Goal: Download file/media

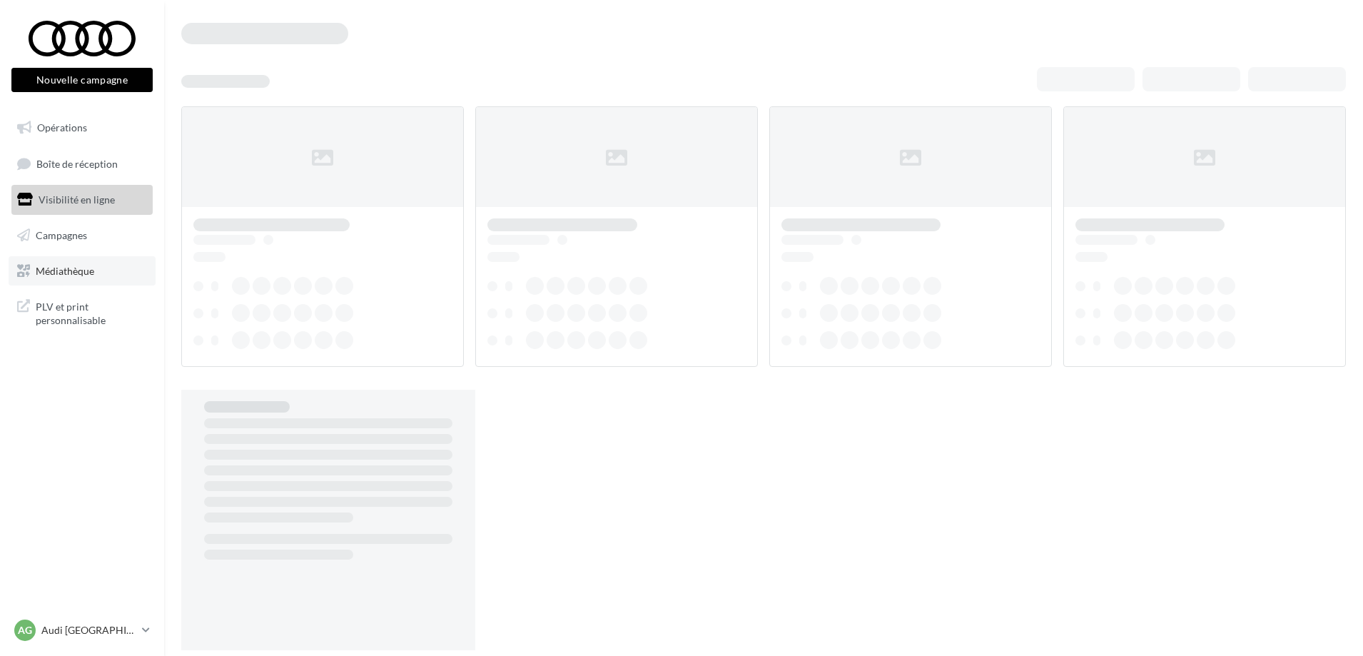
click at [59, 273] on span "Médiathèque" at bounding box center [65, 270] width 59 height 12
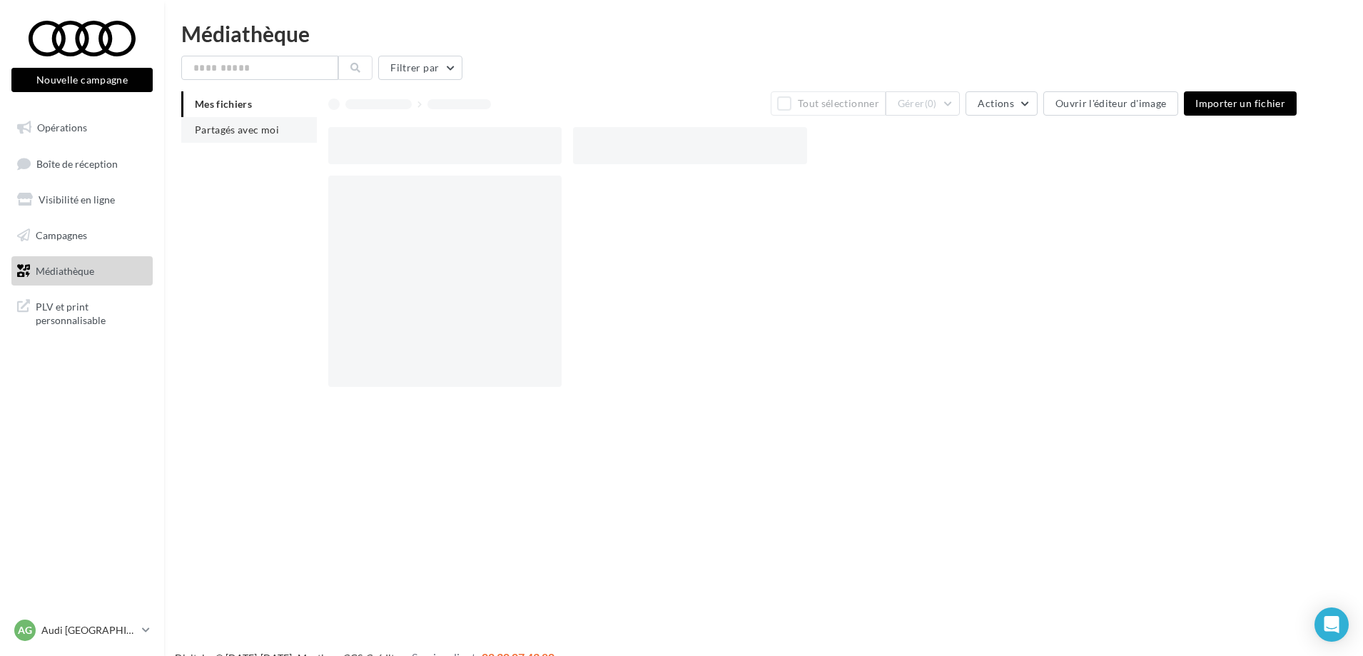
click at [242, 126] on span "Partagés avec moi" at bounding box center [237, 129] width 84 height 12
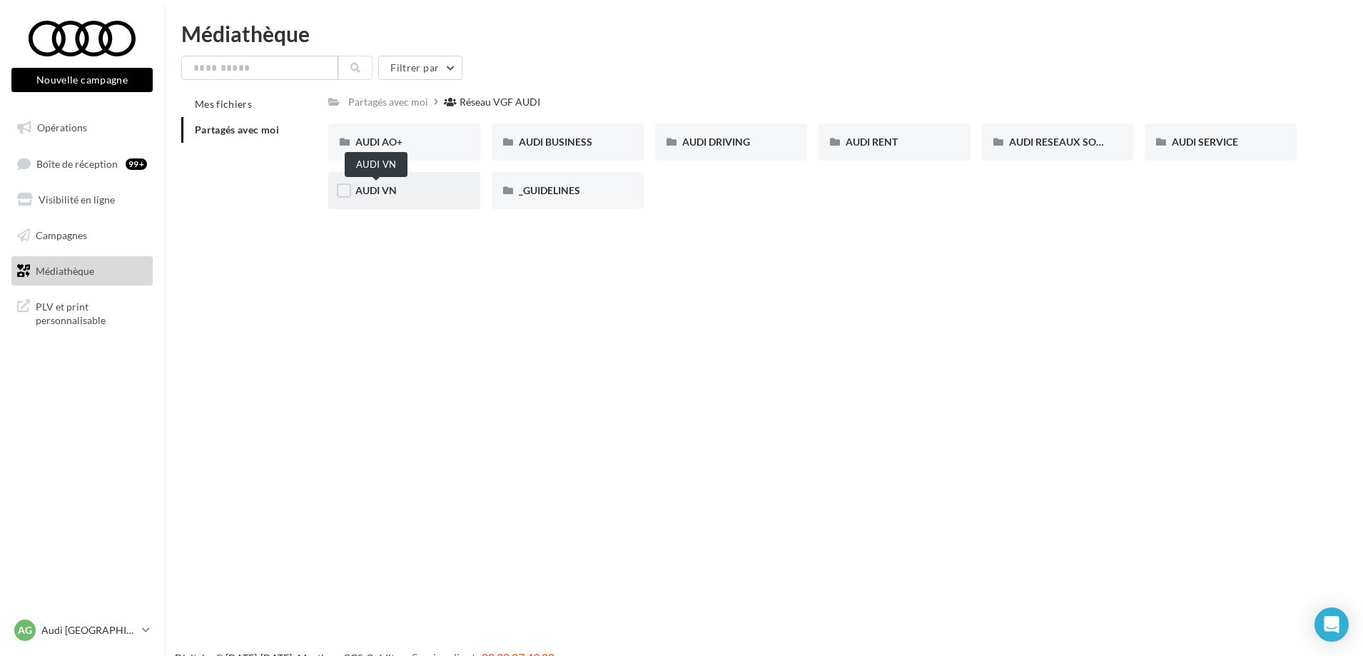
click at [382, 194] on span "AUDI VN" at bounding box center [375, 190] width 41 height 12
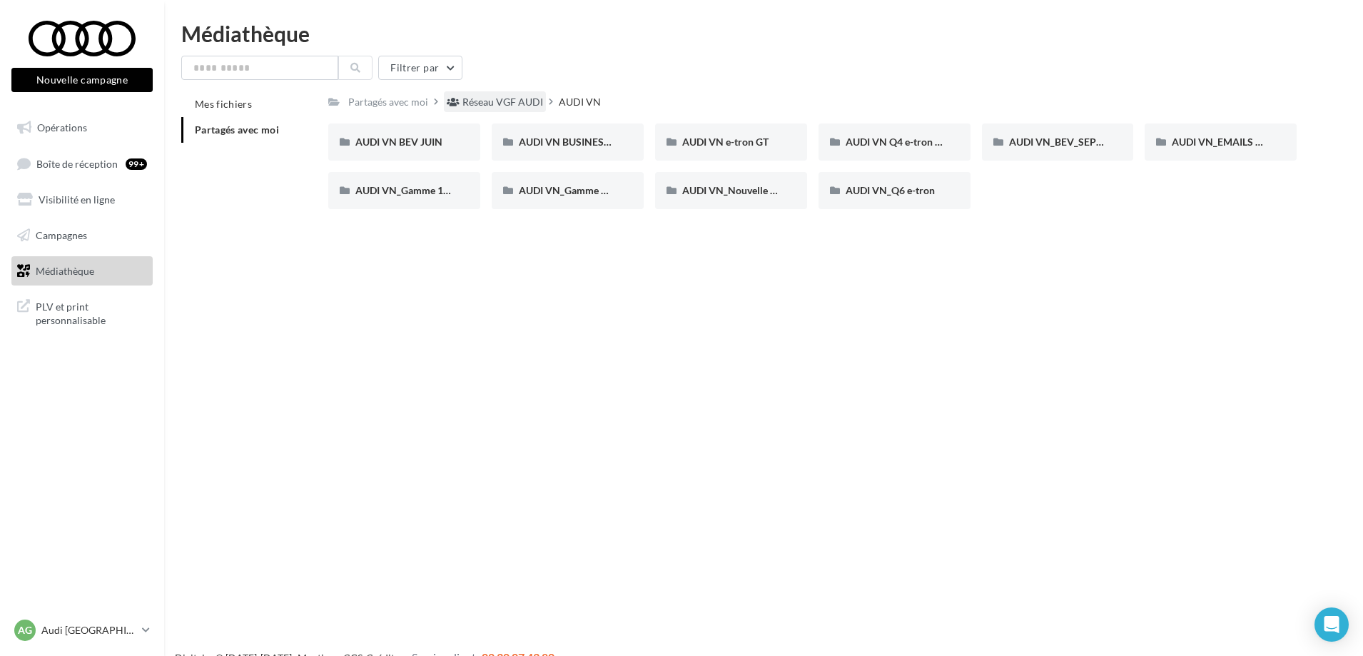
click at [495, 107] on div "Réseau VGF AUDI" at bounding box center [503, 102] width 81 height 14
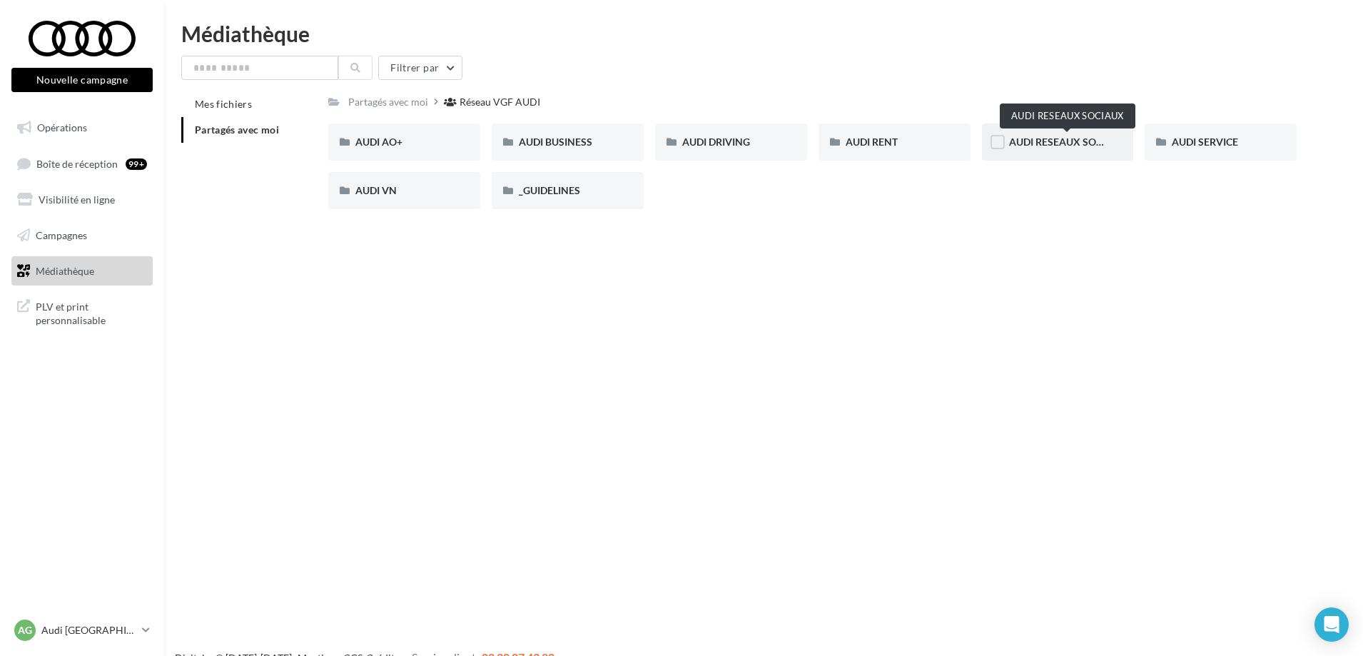
click at [1048, 137] on span "AUDI RESEAUX SOCIAUX" at bounding box center [1068, 142] width 118 height 12
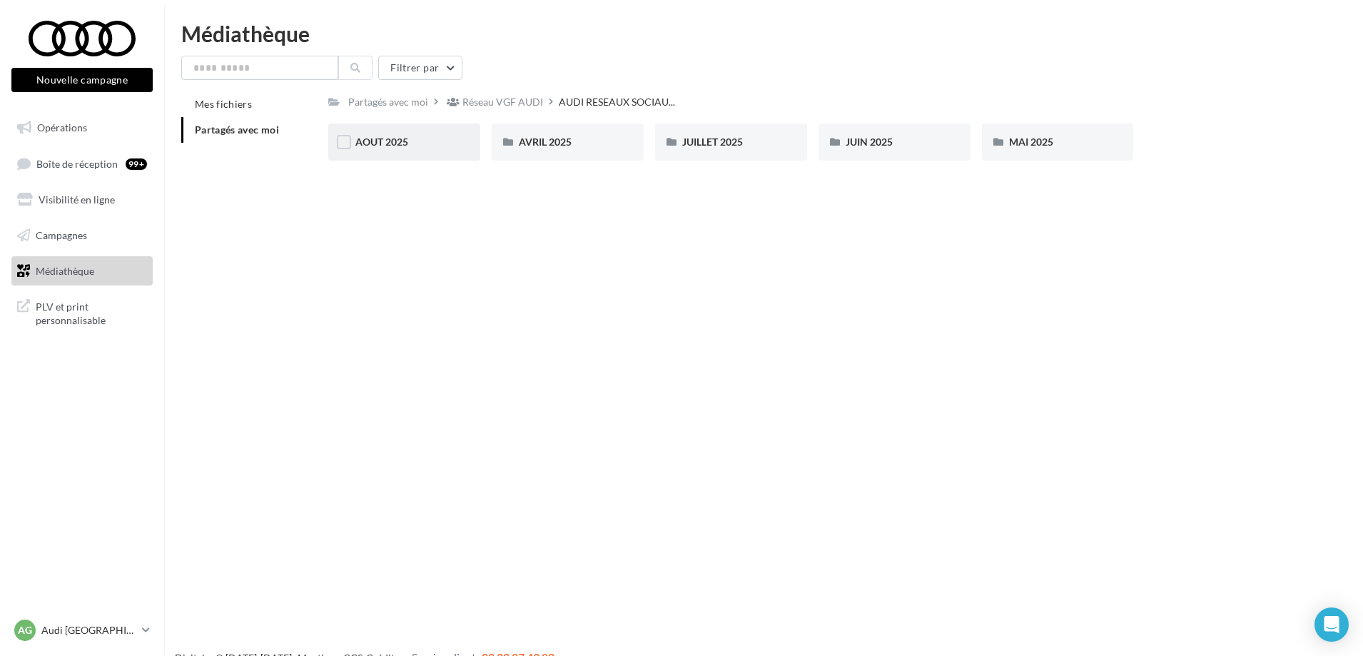
click at [393, 135] on div "AOUT 2025" at bounding box center [404, 142] width 98 height 14
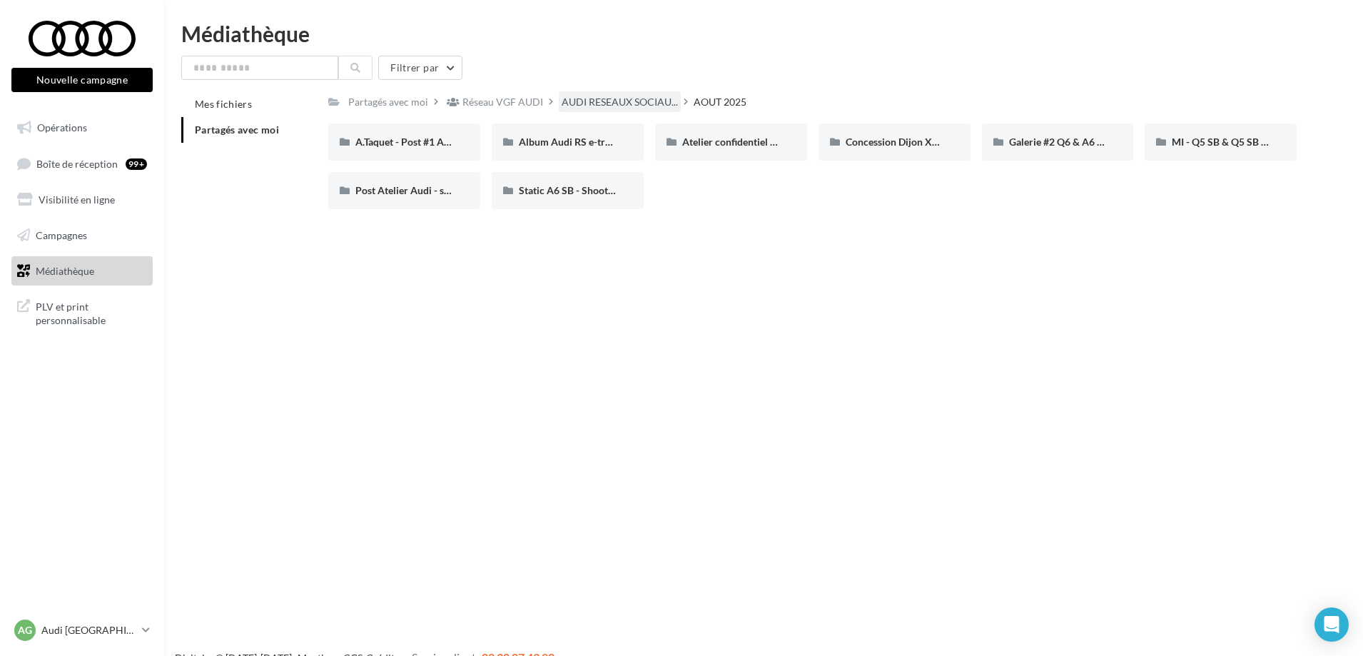
click at [637, 99] on span "AUDI RESEAUX SOCIAU..." at bounding box center [620, 102] width 116 height 14
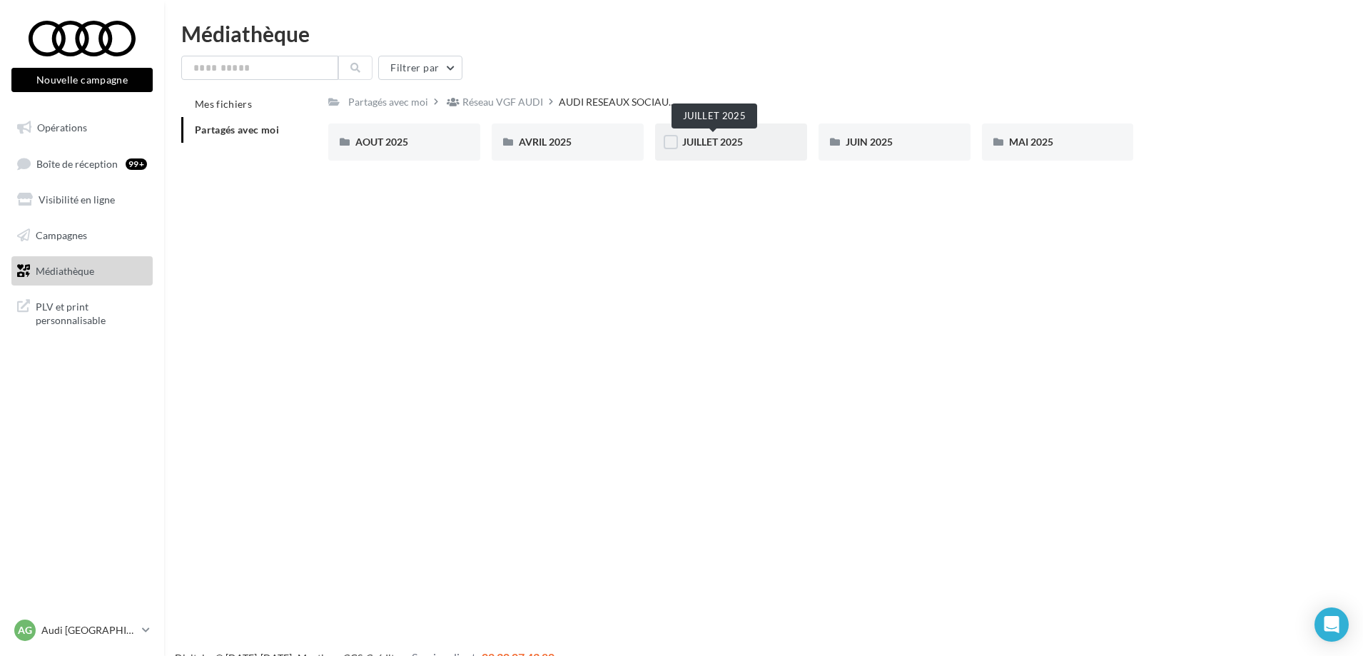
click at [695, 139] on span "JUILLET 2025" at bounding box center [712, 142] width 61 height 12
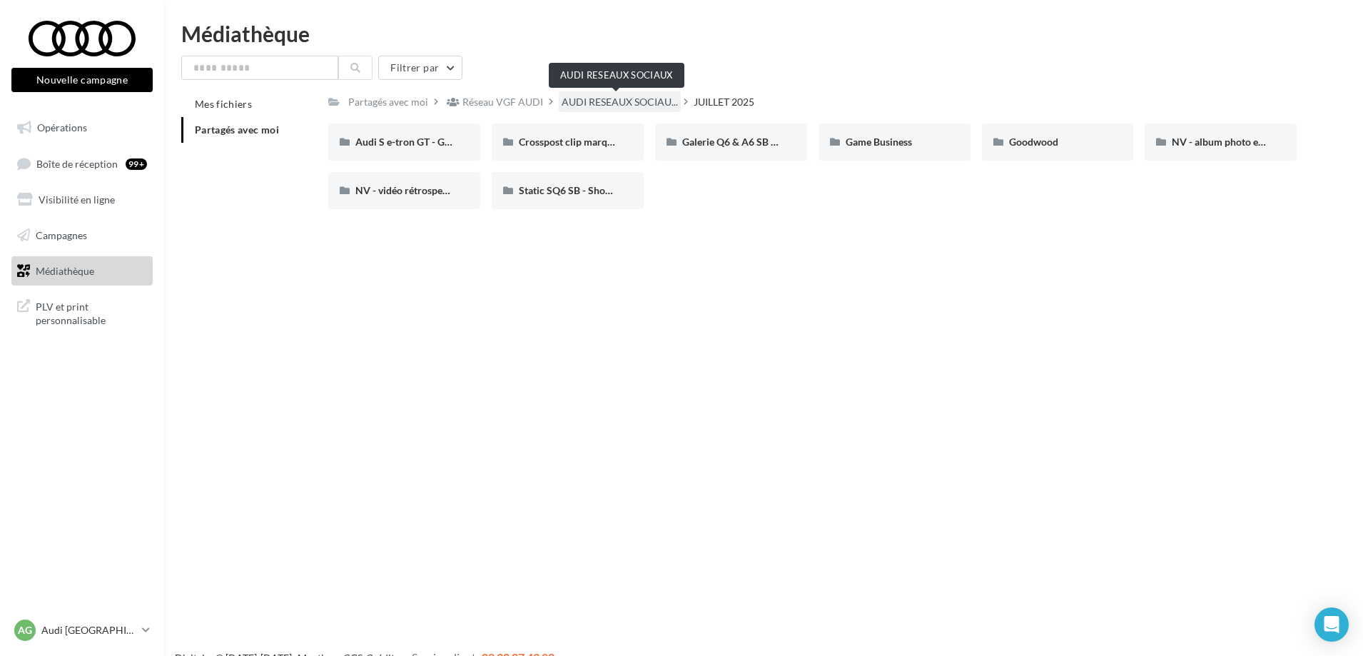
click at [646, 103] on span "AUDI RESEAUX SOCIAU..." at bounding box center [620, 102] width 116 height 14
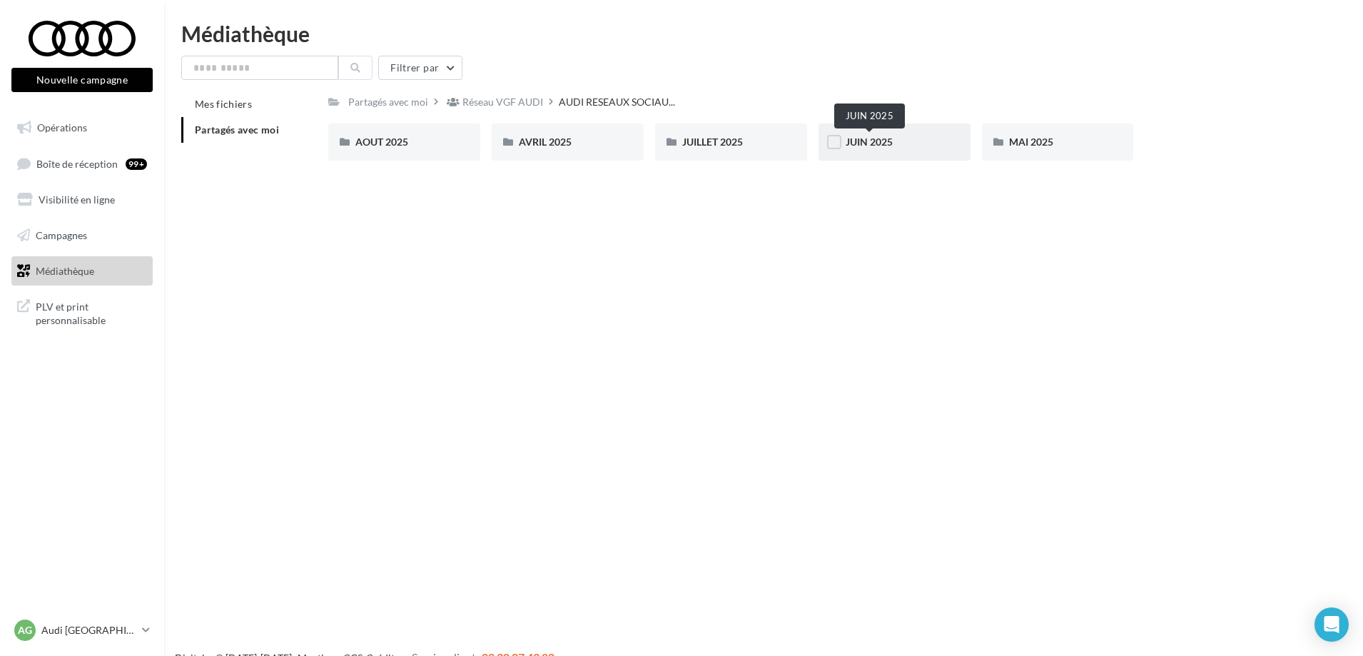
click at [877, 148] on span "JUIN 2025" at bounding box center [869, 142] width 47 height 12
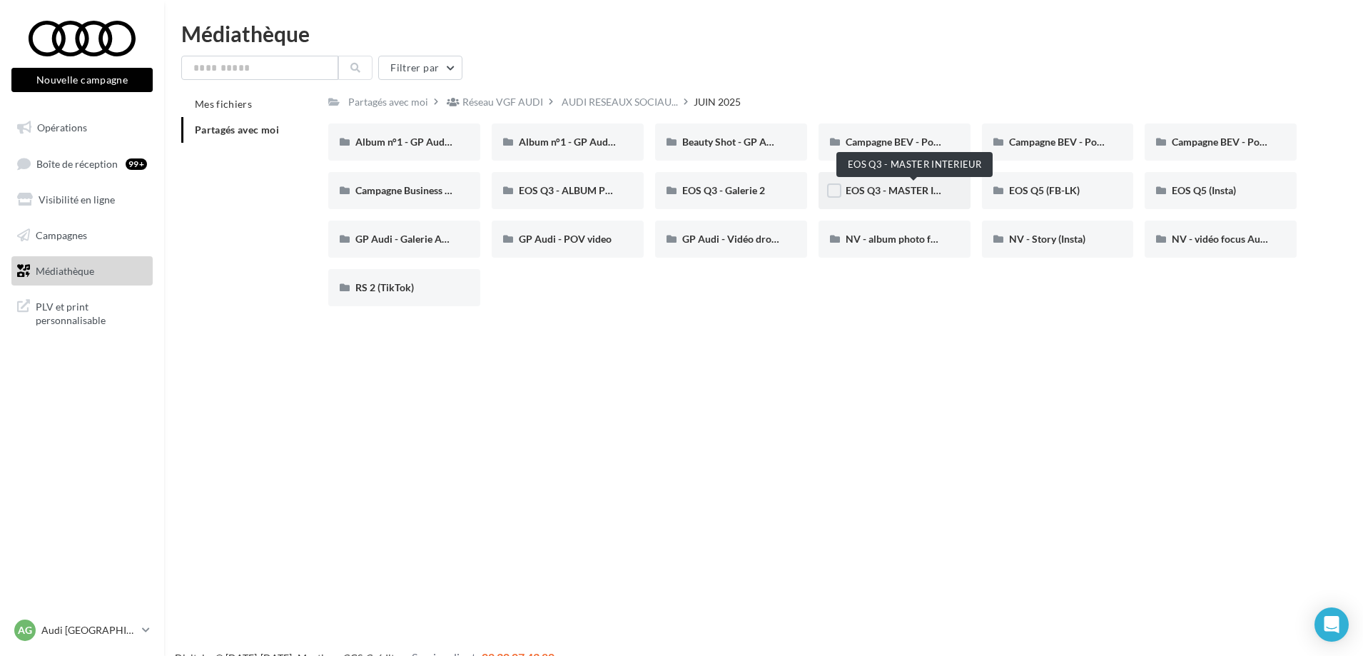
click at [888, 193] on span "EOS Q3 - MASTER INTERIEUR" at bounding box center [914, 190] width 136 height 12
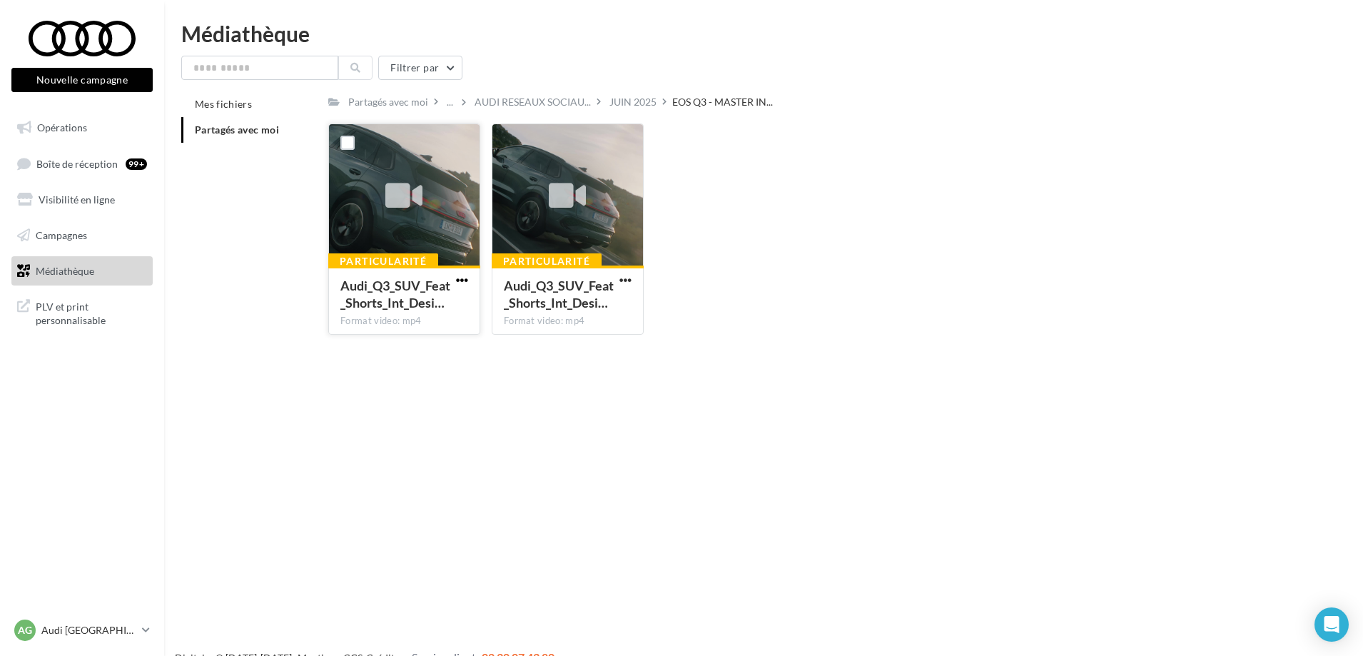
click at [456, 277] on span "button" at bounding box center [462, 280] width 12 height 12
click at [373, 301] on button "Télécharger" at bounding box center [399, 308] width 143 height 37
click at [626, 281] on span "button" at bounding box center [626, 280] width 12 height 12
click at [543, 300] on button "Télécharger" at bounding box center [563, 308] width 143 height 37
click at [630, 98] on div "Le téléchargement va bientôt commencer" at bounding box center [681, 82] width 249 height 33
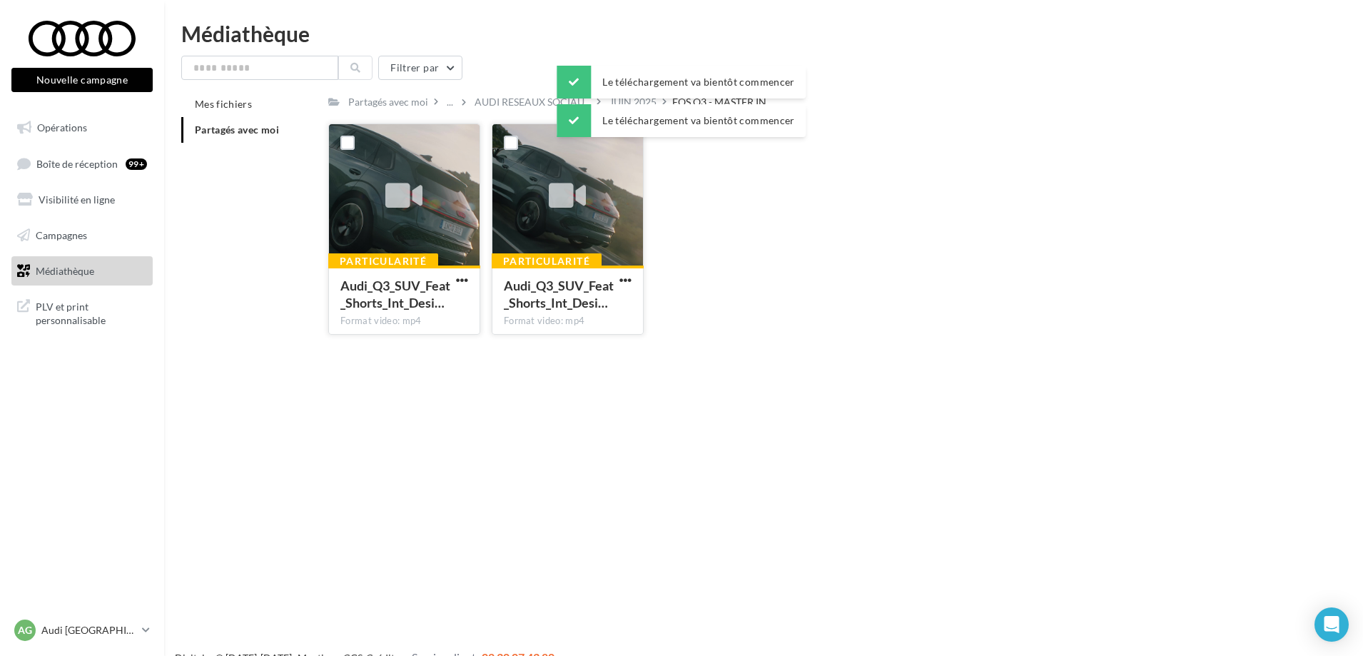
click at [617, 105] on div "Le téléchargement va bientôt commencer" at bounding box center [681, 120] width 249 height 33
click at [1119, 238] on div "Particularité Audi_Q3_SUV_Feat_Shorts_Int_Desi… Format video: mp4 Audi_Q3_SUV_F…" at bounding box center [818, 234] width 980 height 223
click at [635, 101] on div "Le téléchargement va bientôt commencer" at bounding box center [681, 85] width 249 height 39
click at [630, 104] on div "Le téléchargement va bientôt commencer" at bounding box center [681, 85] width 249 height 39
click at [821, 149] on div "Particularité Audi_Q3_SUV_Feat_Shorts_Int_Desi… Format video: mp4 Audi_Q3_SUV_F…" at bounding box center [818, 234] width 980 height 223
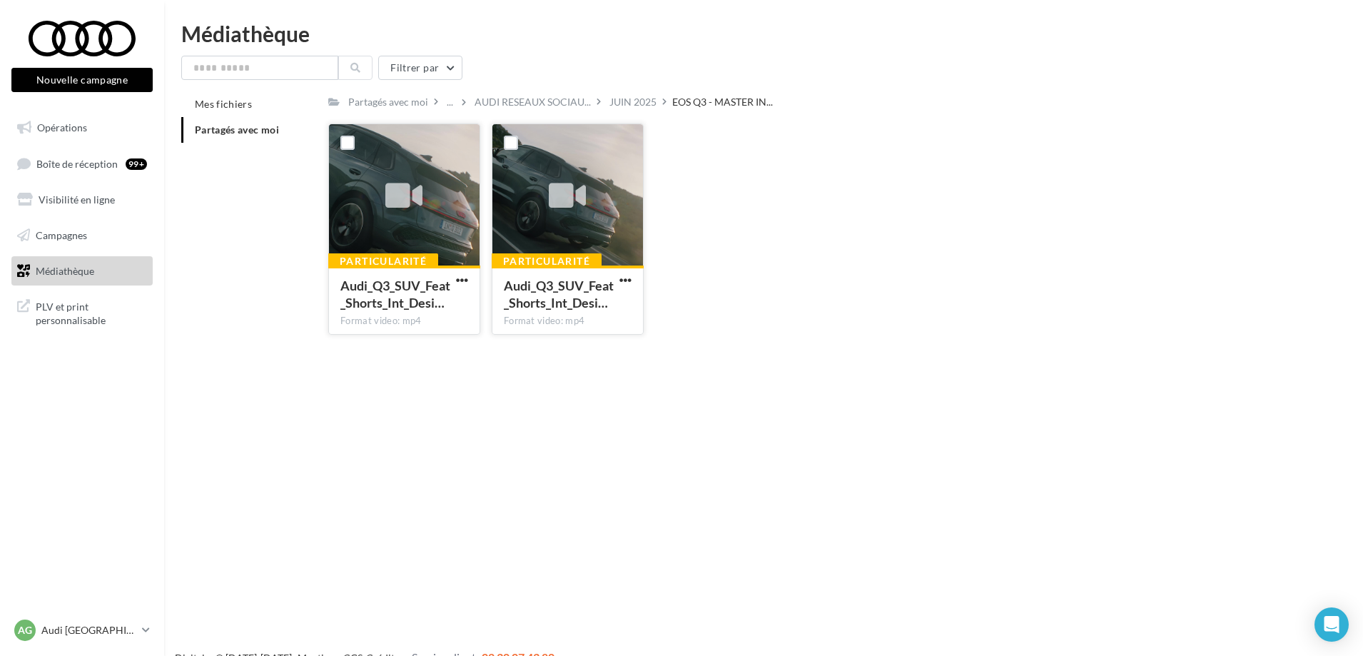
drag, startPoint x: 640, startPoint y: 101, endPoint x: 642, endPoint y: 109, distance: 8.1
click at [640, 102] on div "JUIN 2025" at bounding box center [633, 102] width 47 height 14
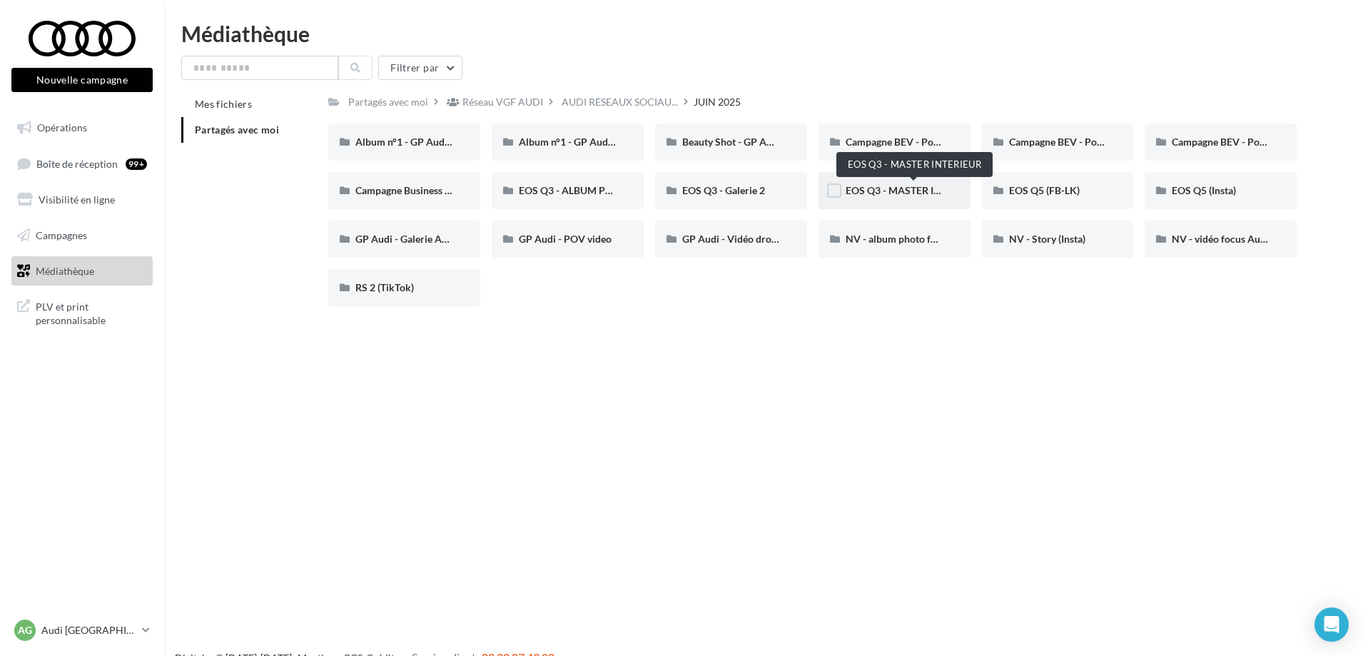
click at [899, 192] on span "EOS Q3 - MASTER INTERIEUR" at bounding box center [914, 190] width 136 height 12
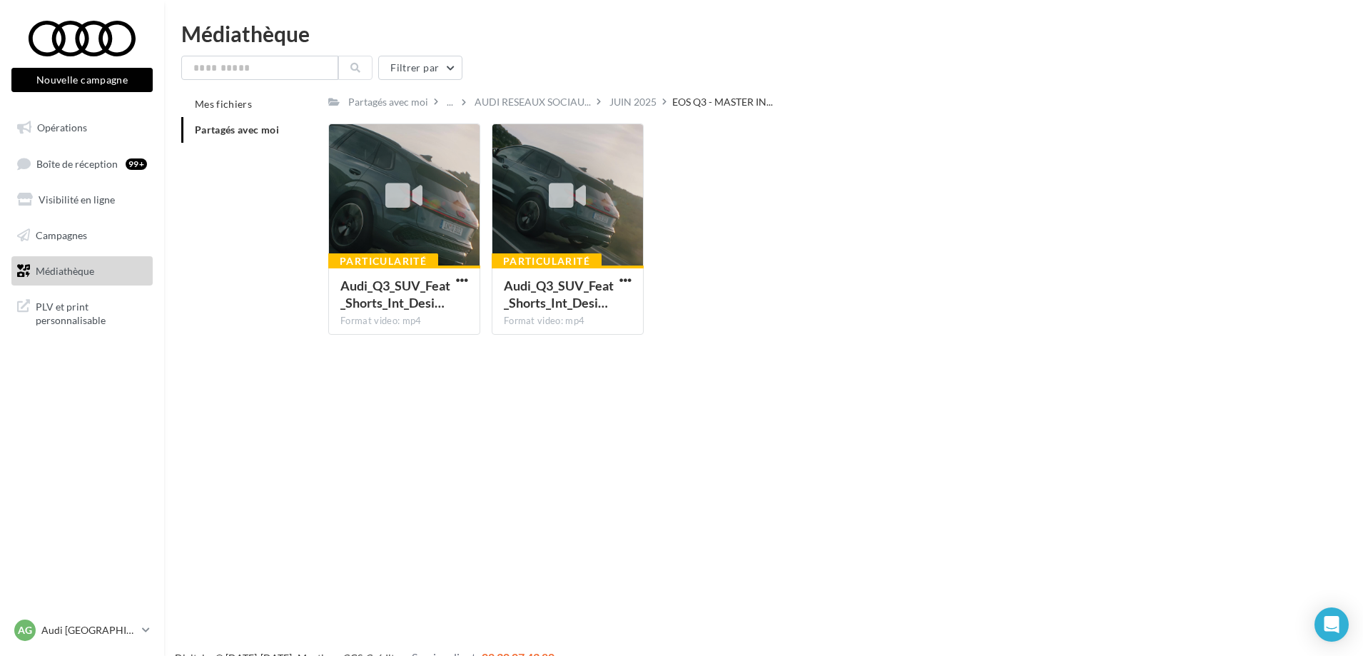
click at [640, 107] on div "JUIN 2025" at bounding box center [633, 102] width 47 height 14
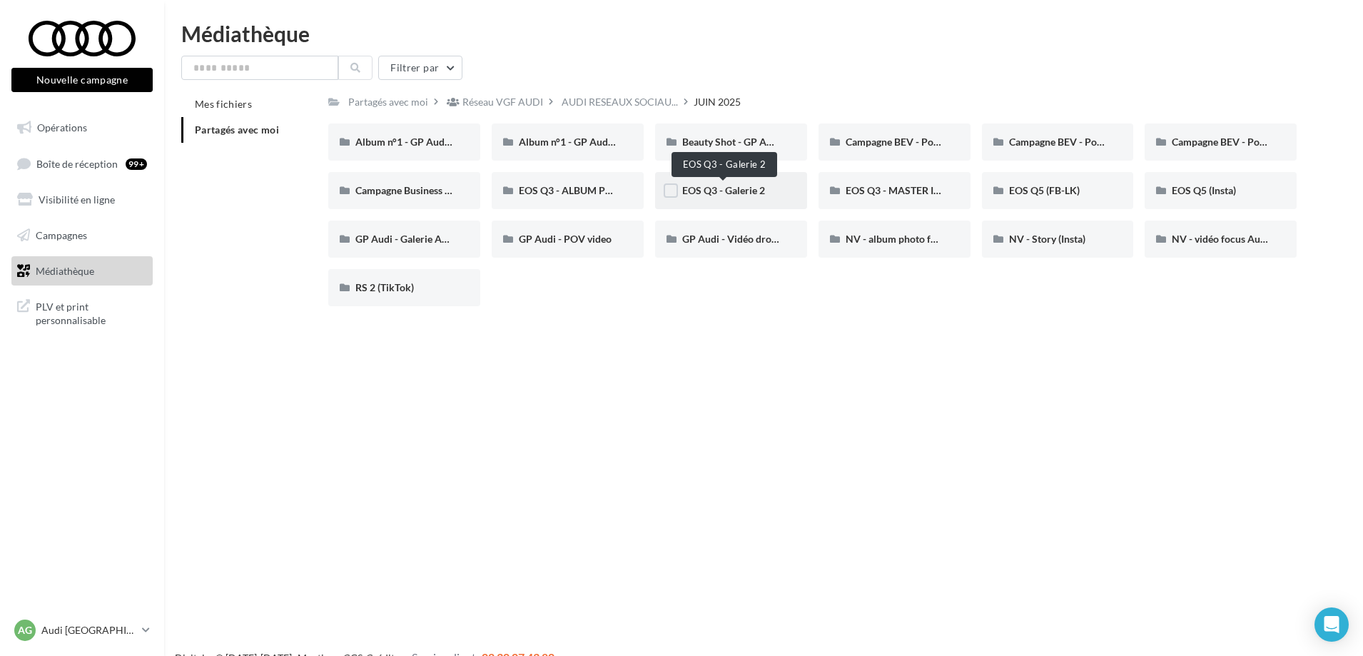
click at [718, 195] on span "EOS Q3 - Galerie 2" at bounding box center [723, 190] width 83 height 12
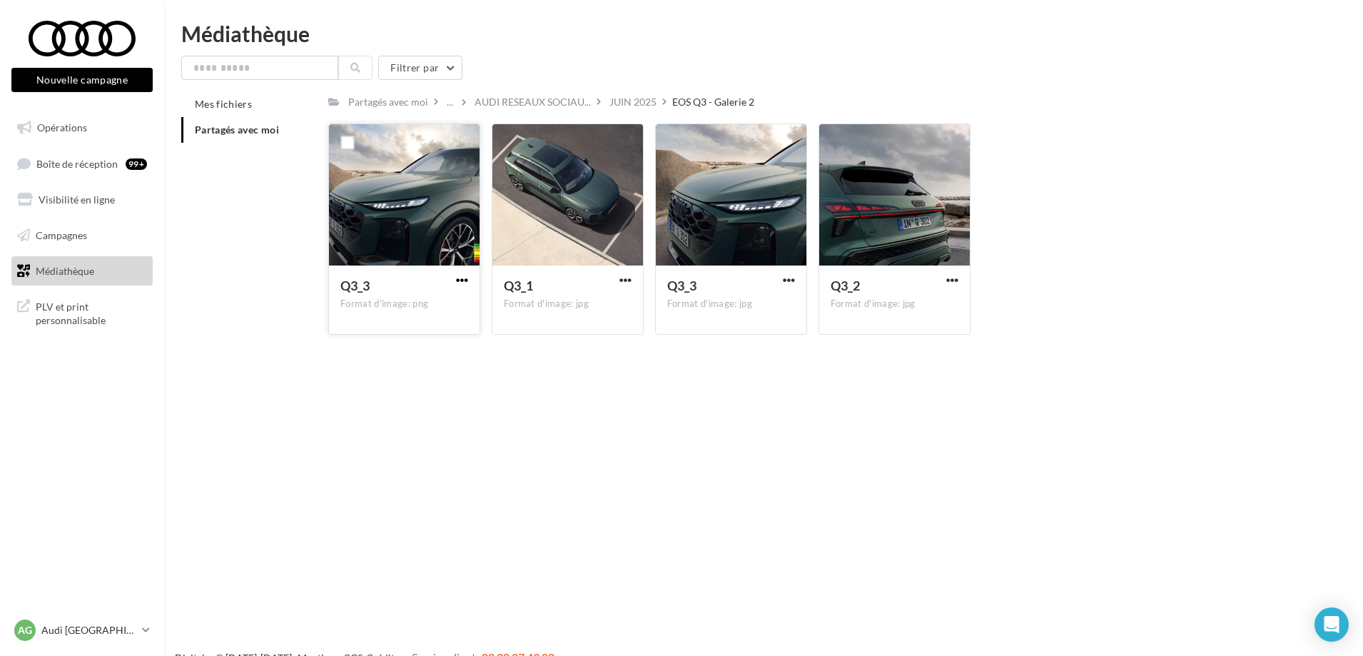
click at [463, 274] on span "button" at bounding box center [462, 280] width 12 height 12
click at [400, 305] on button "Télécharger" at bounding box center [399, 308] width 143 height 37
click at [627, 279] on span "button" at bounding box center [626, 280] width 12 height 12
click at [564, 309] on button "Télécharger" at bounding box center [563, 308] width 143 height 37
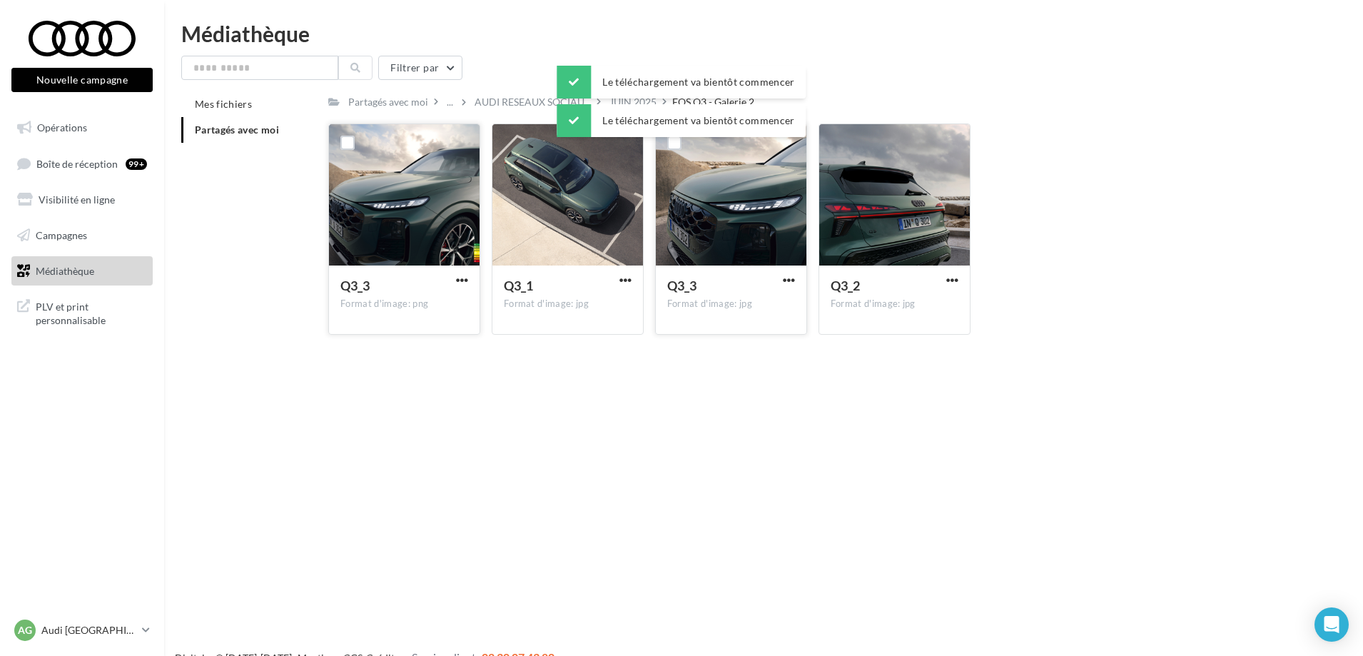
click at [797, 279] on button "button" at bounding box center [789, 281] width 18 height 14
click at [740, 312] on button "Télécharger" at bounding box center [726, 308] width 143 height 37
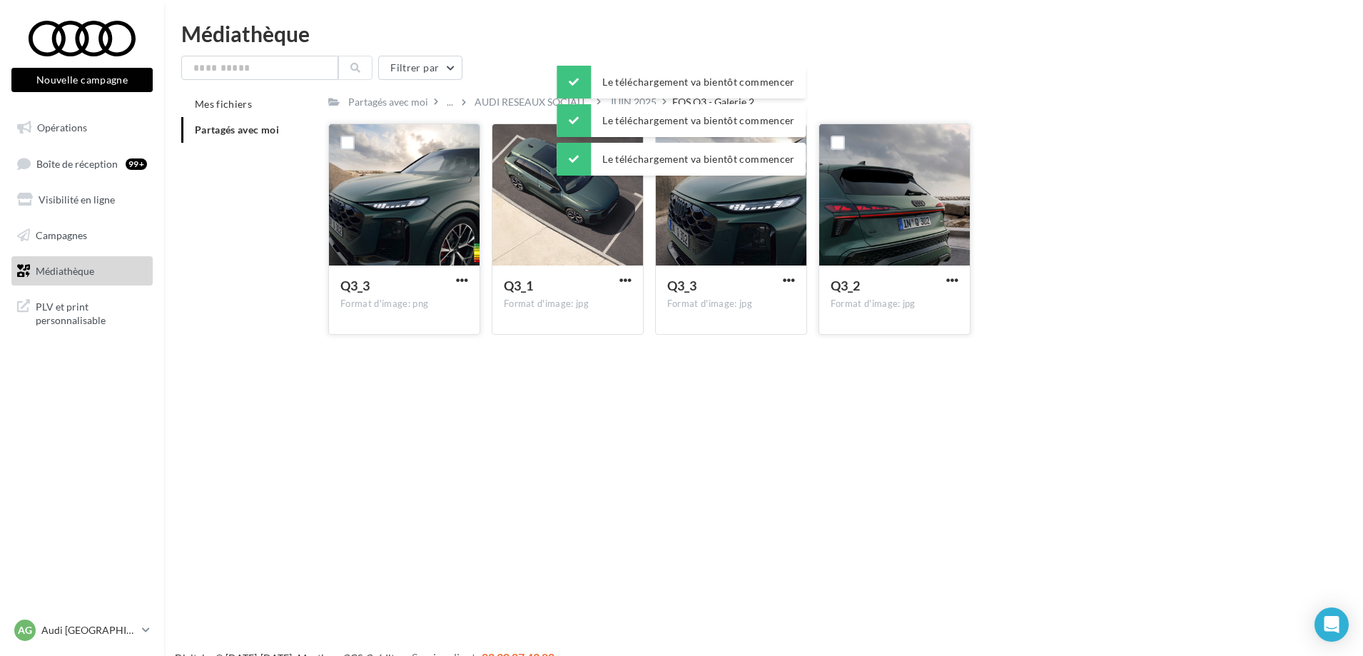
drag, startPoint x: 958, startPoint y: 281, endPoint x: 951, endPoint y: 288, distance: 10.6
click at [958, 281] on button "button" at bounding box center [953, 281] width 18 height 14
click at [884, 308] on button "Télécharger" at bounding box center [890, 308] width 143 height 37
click at [530, 70] on div "Filtrer par" at bounding box center [763, 68] width 1165 height 24
click at [628, 99] on div "Le téléchargement va bientôt commencer Le téléchargement va bientôt commencer" at bounding box center [681, 104] width 249 height 77
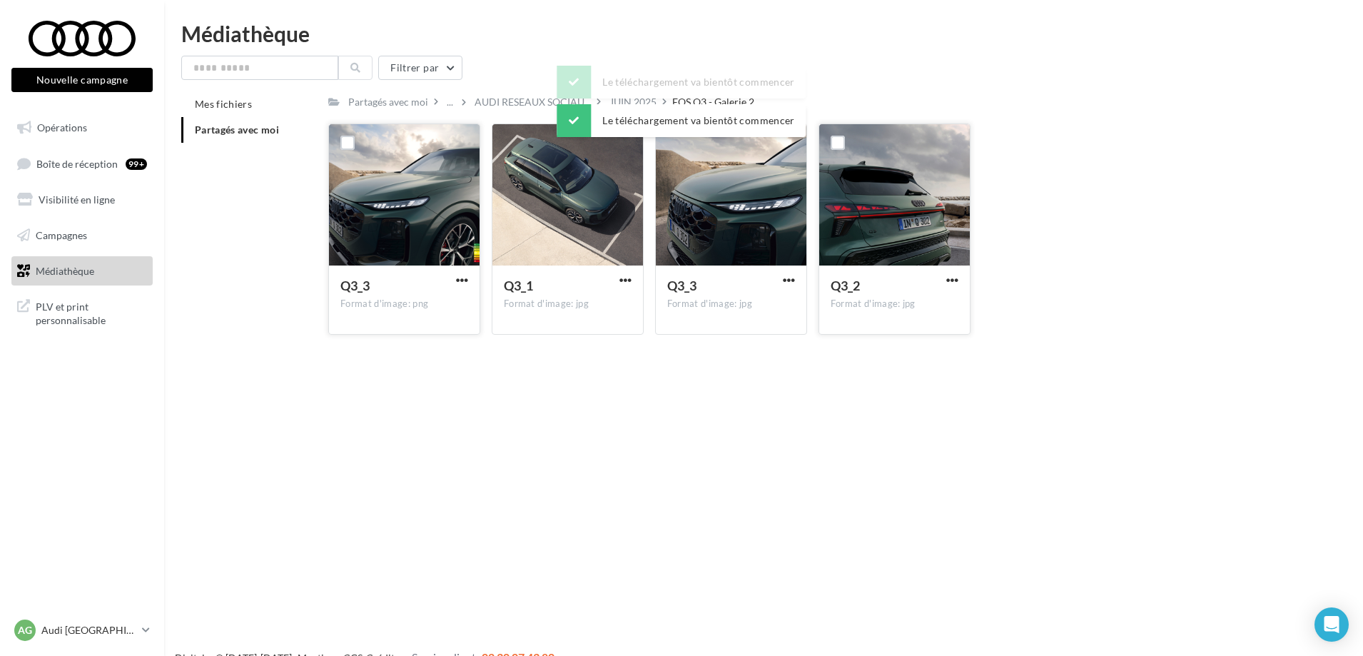
click at [1323, 77] on div "Filtrer par" at bounding box center [763, 68] width 1165 height 24
click at [625, 101] on div "Le téléchargement va bientôt commencer" at bounding box center [681, 85] width 249 height 39
click at [615, 101] on div "Le téléchargement va bientôt commencer" at bounding box center [681, 85] width 249 height 39
click at [633, 101] on div "JUIN 2025" at bounding box center [633, 102] width 47 height 14
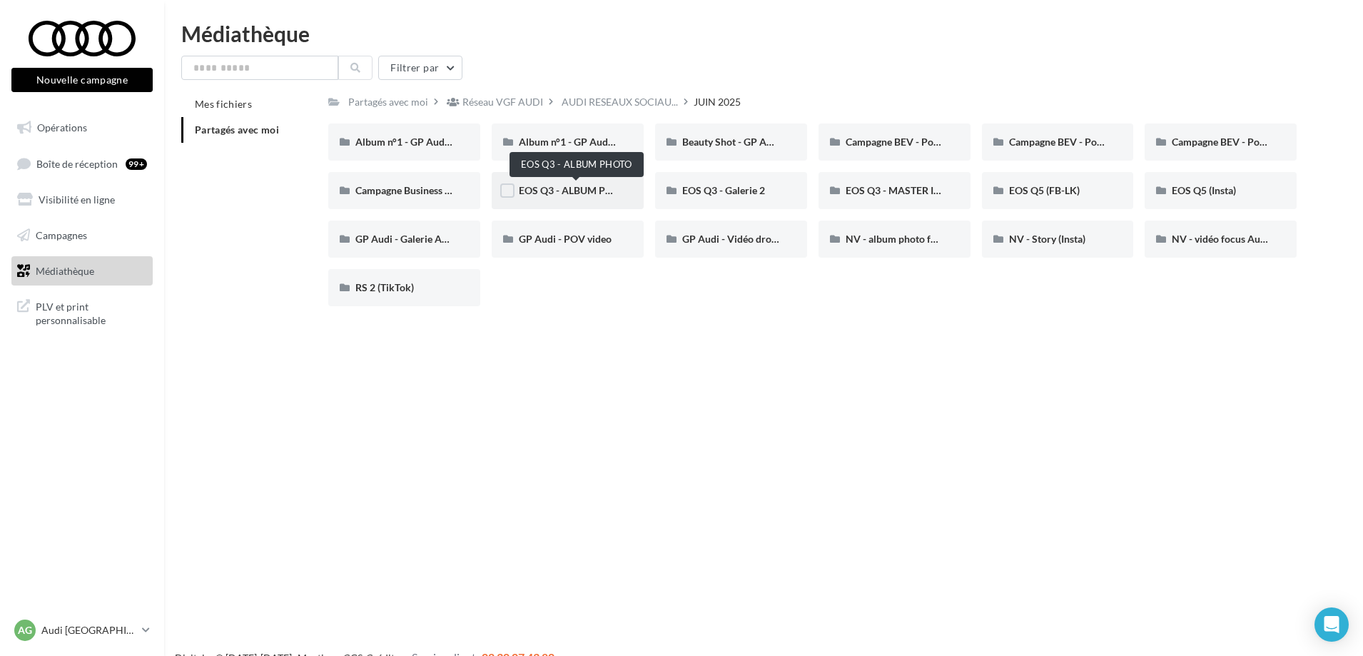
click at [555, 188] on span "EOS Q3 - ALBUM PHOTO" at bounding box center [576, 190] width 114 height 12
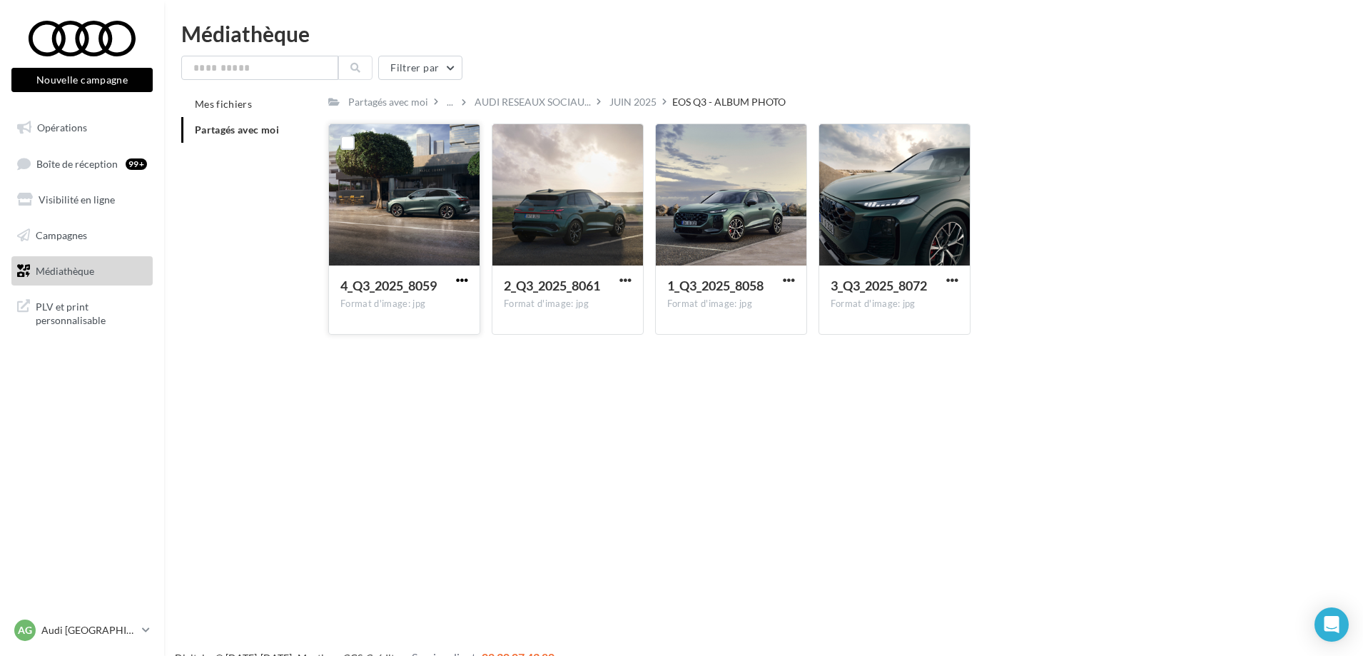
click at [463, 277] on span "button" at bounding box center [462, 280] width 12 height 12
click at [388, 303] on button "Télécharger" at bounding box center [399, 308] width 143 height 37
drag, startPoint x: 629, startPoint y: 275, endPoint x: 612, endPoint y: 278, distance: 16.8
click at [629, 275] on span "button" at bounding box center [626, 280] width 12 height 12
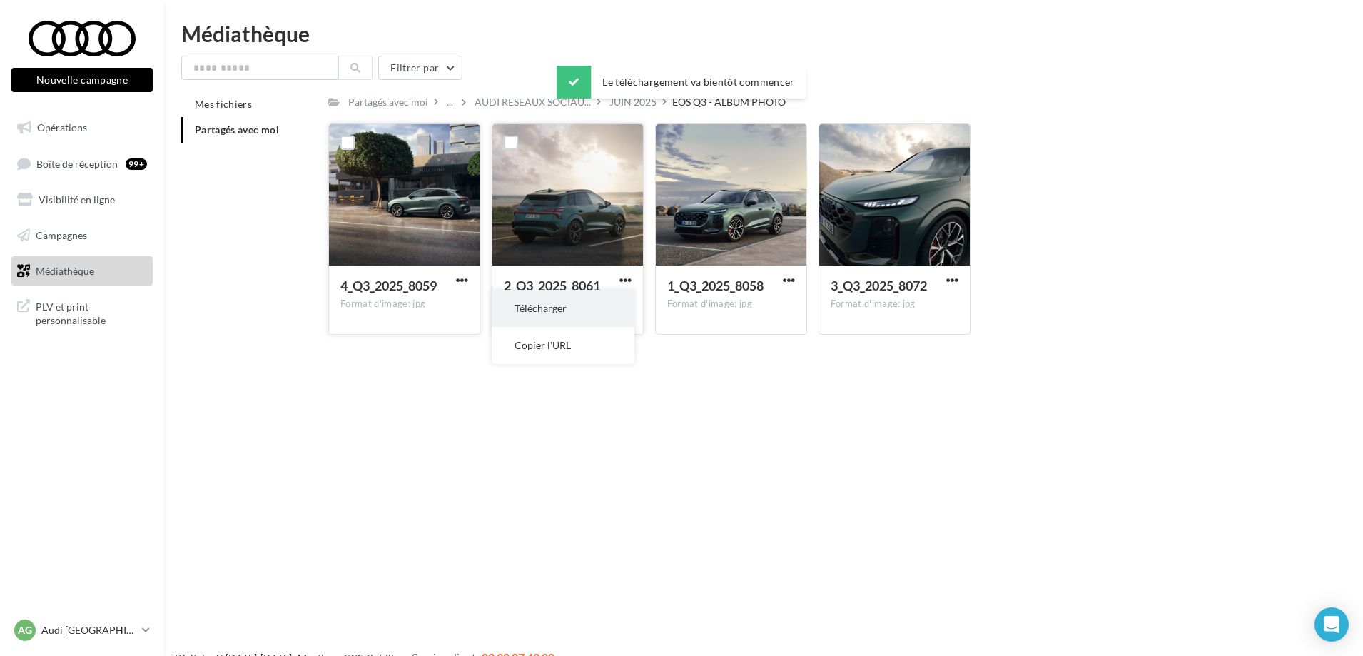
click at [556, 307] on button "Télécharger" at bounding box center [563, 308] width 143 height 37
click at [791, 275] on span "button" at bounding box center [789, 280] width 12 height 12
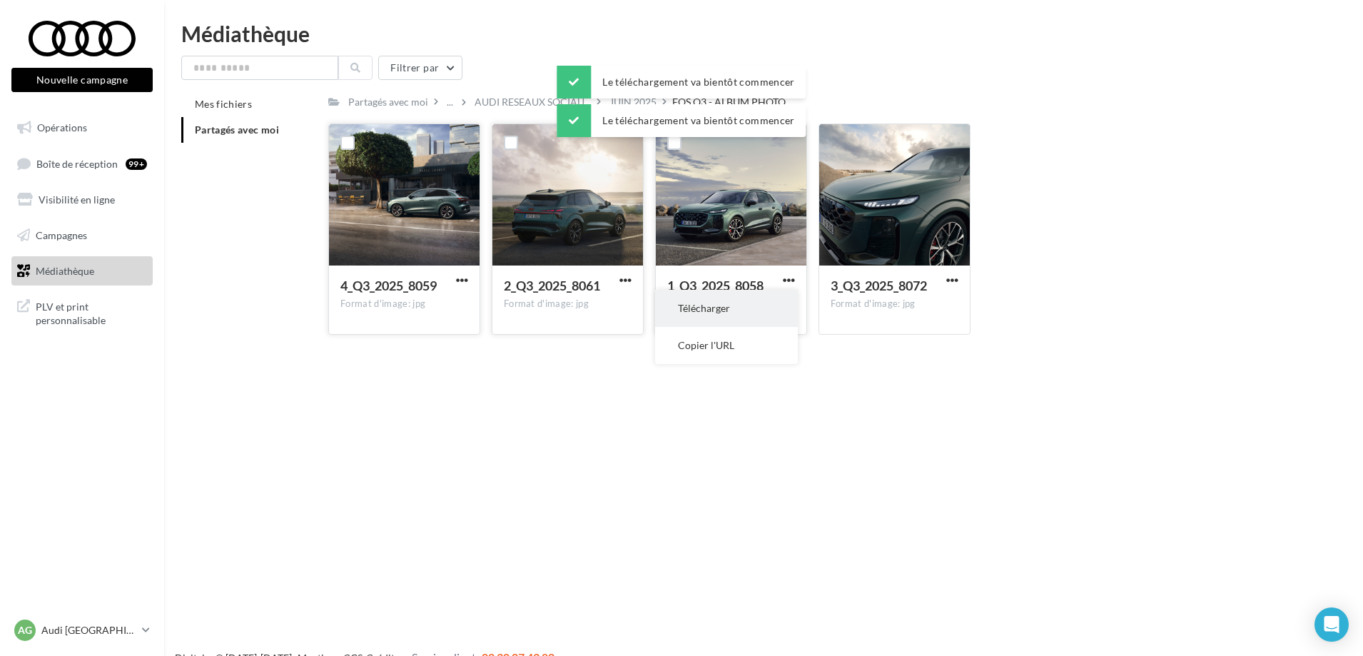
click at [713, 311] on button "Télécharger" at bounding box center [726, 308] width 143 height 37
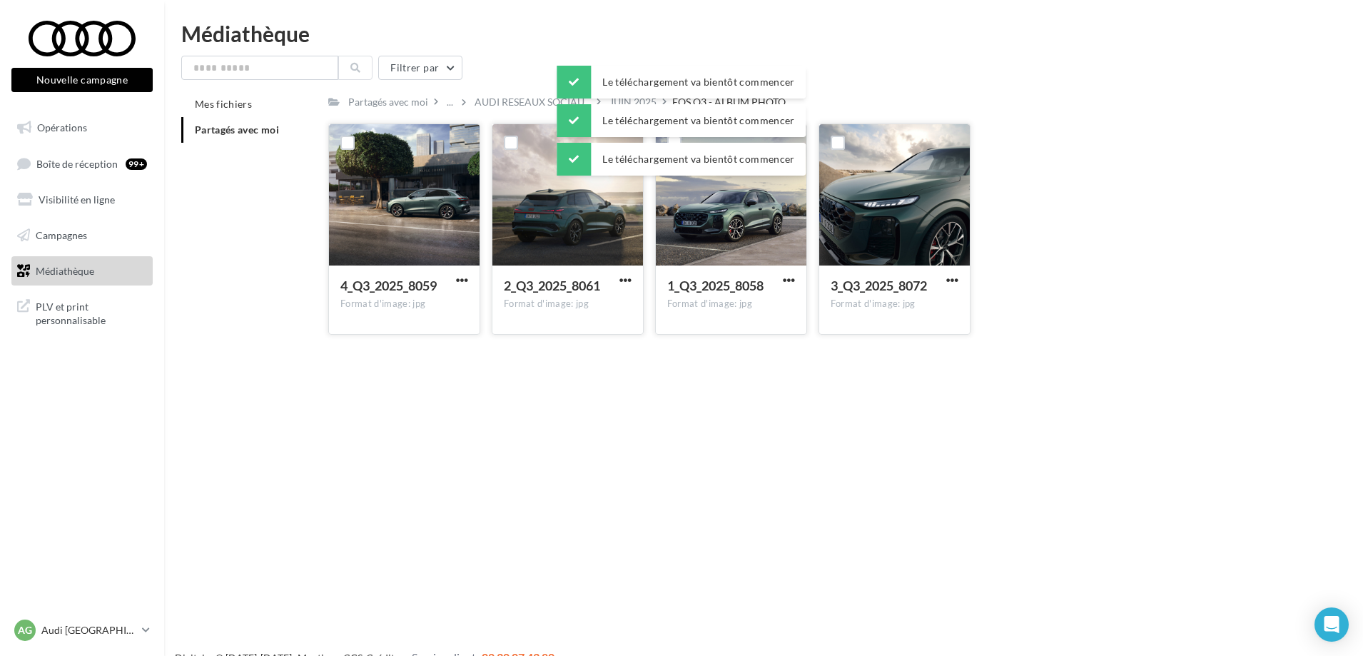
click at [959, 281] on button "button" at bounding box center [953, 281] width 18 height 14
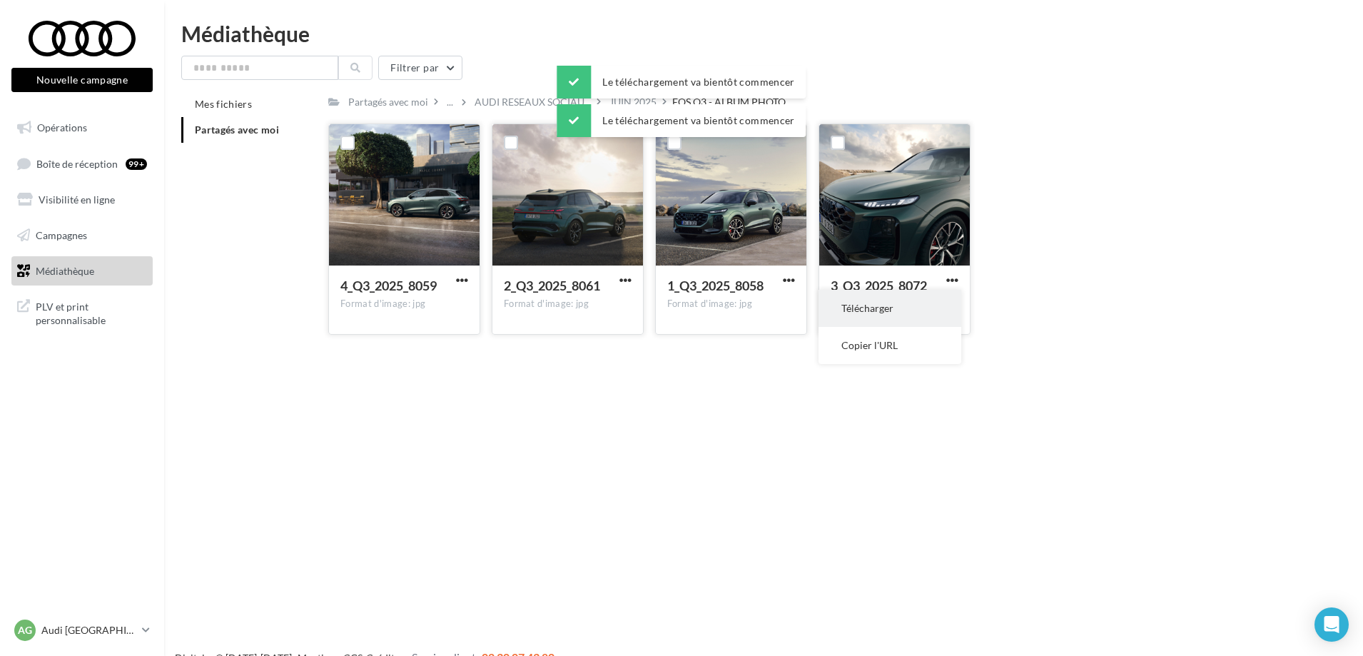
click at [897, 311] on button "Télécharger" at bounding box center [890, 308] width 143 height 37
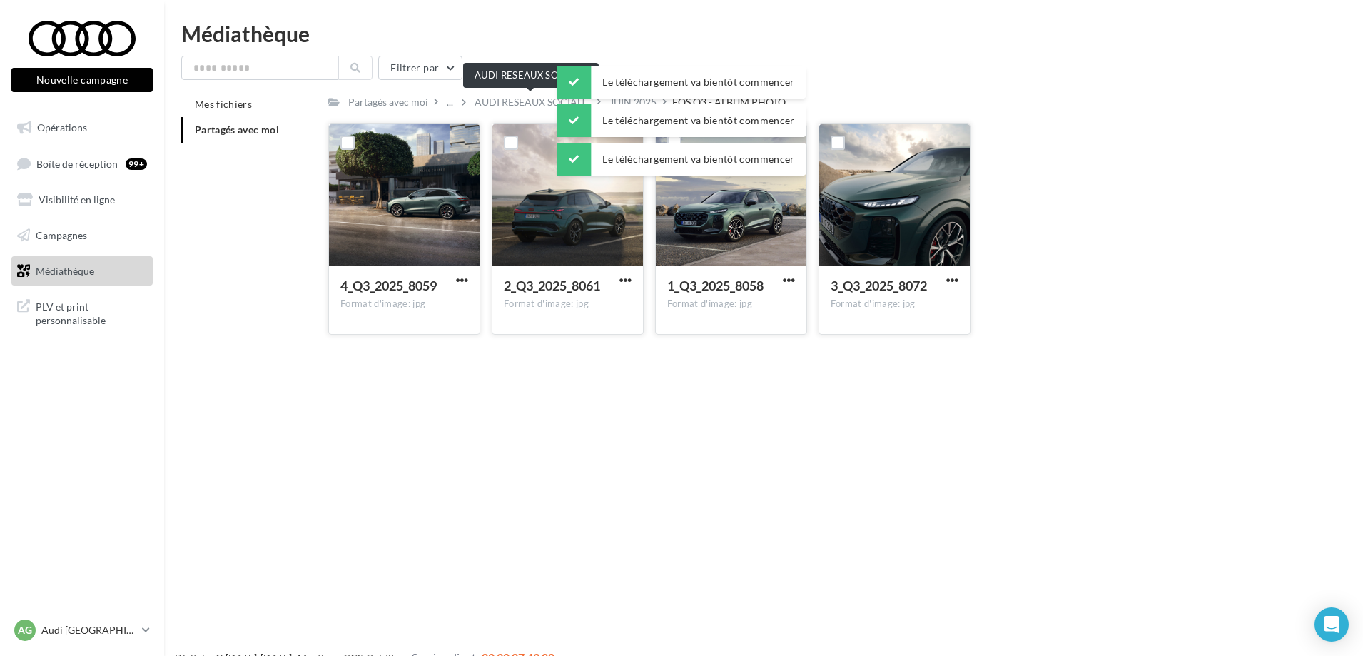
click at [510, 66] on div "Filtrer par" at bounding box center [763, 68] width 1165 height 24
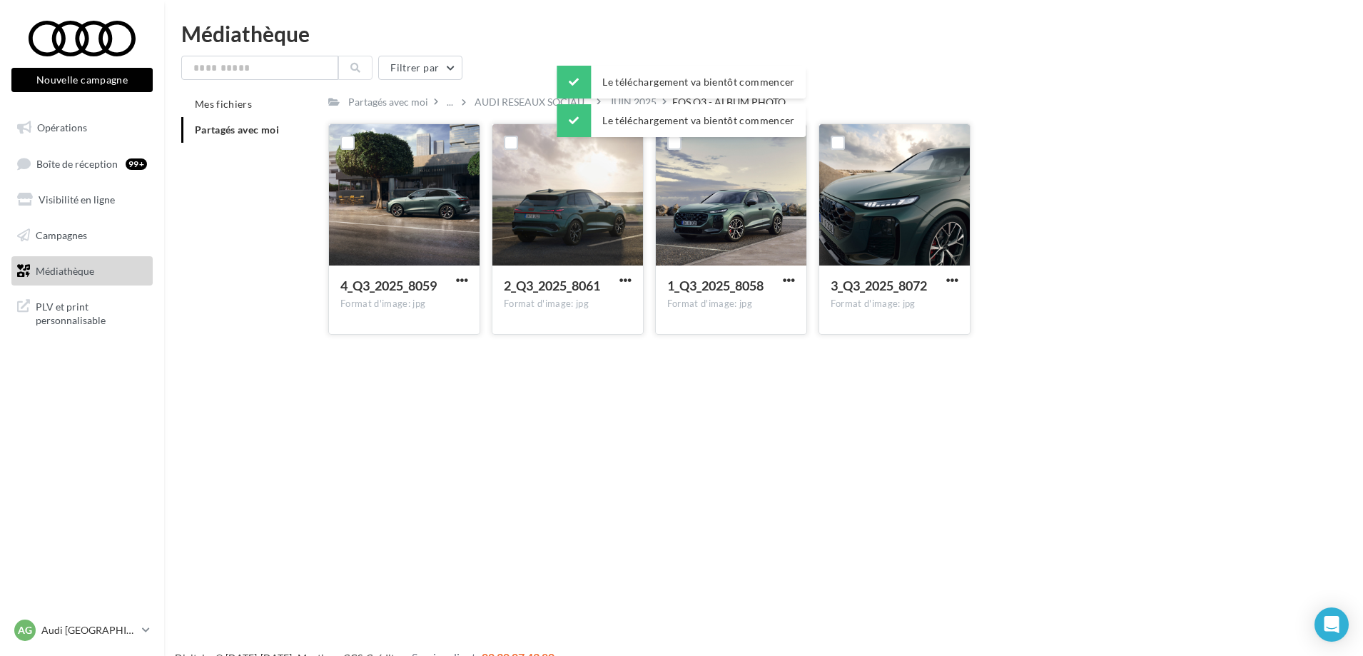
click at [559, 34] on div "Médiathèque" at bounding box center [763, 33] width 1165 height 21
click at [634, 104] on div "Le téléchargement va bientôt commencer" at bounding box center [681, 85] width 249 height 39
click at [619, 102] on div "Le téléchargement va bientôt commencer" at bounding box center [681, 85] width 249 height 39
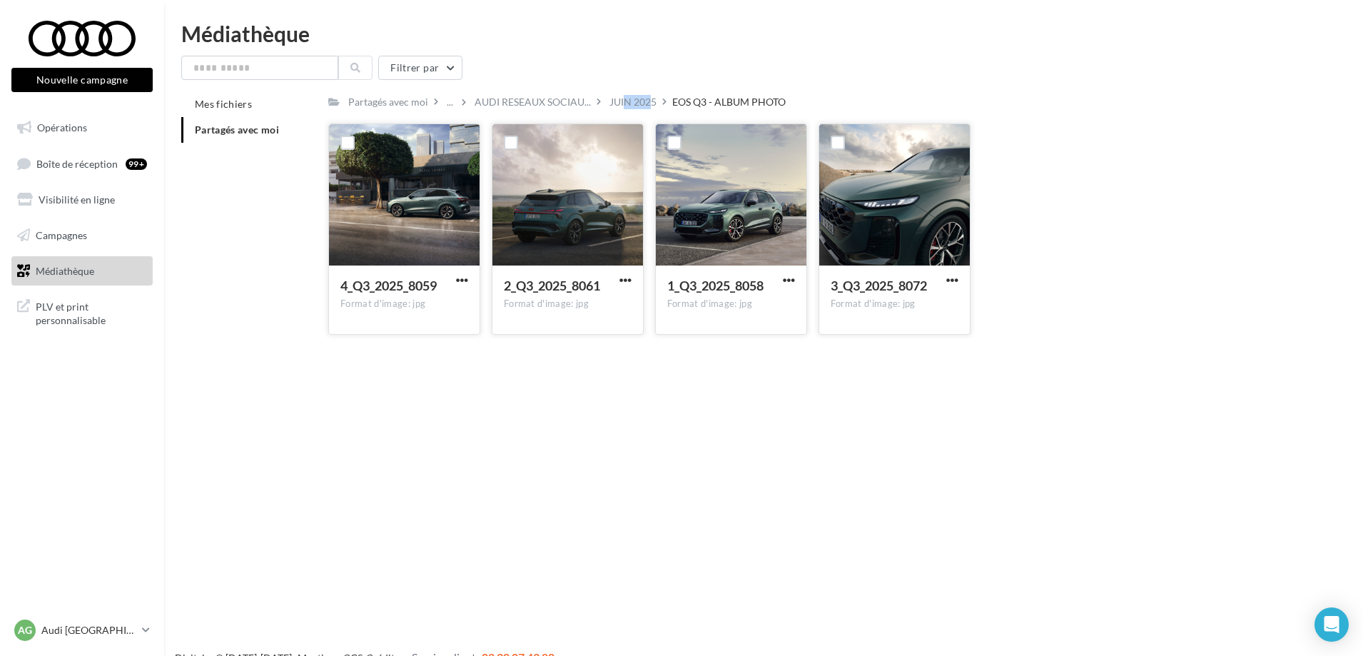
click at [619, 102] on div "JUIN 2025" at bounding box center [633, 102] width 47 height 14
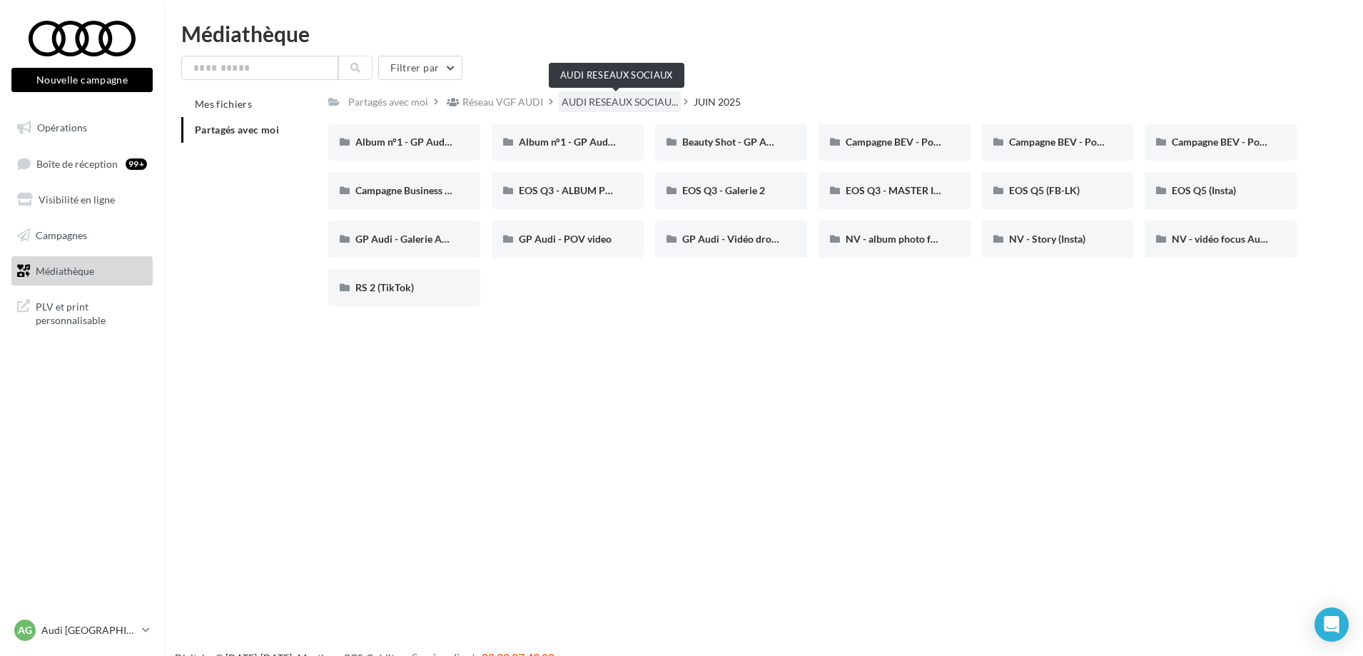
click at [637, 99] on span "AUDI RESEAUX SOCIAU..." at bounding box center [620, 102] width 116 height 14
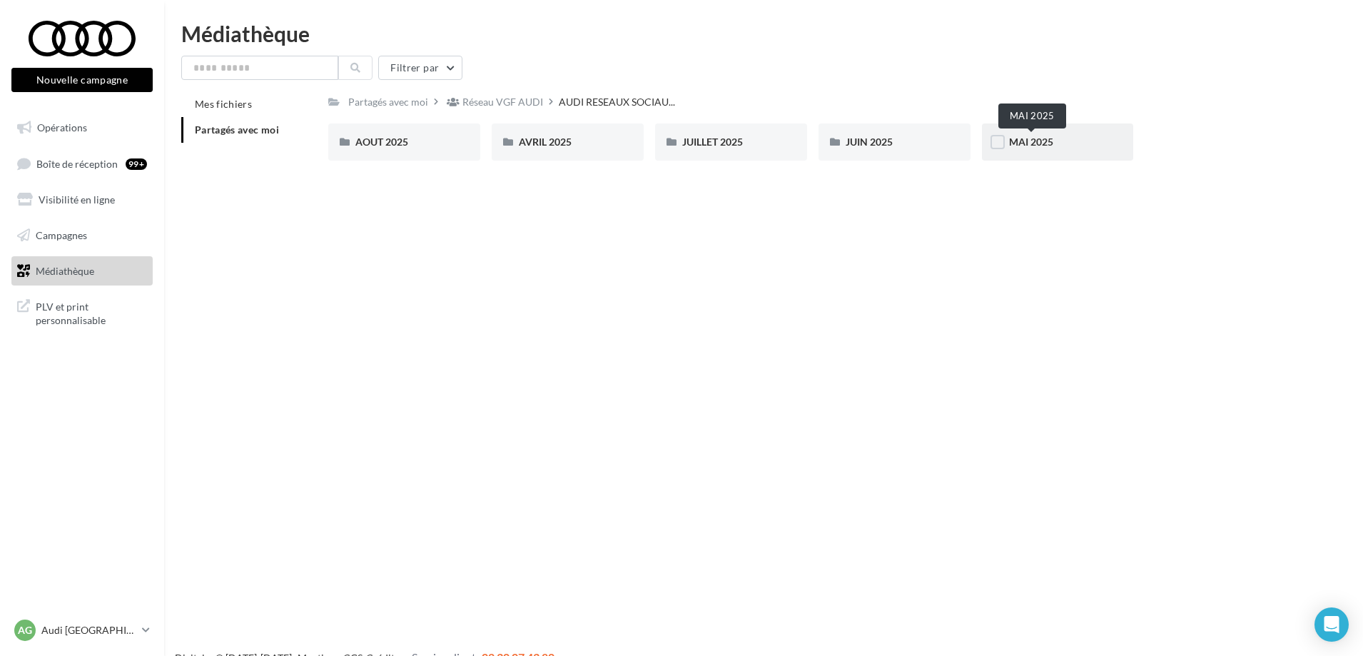
click at [1029, 138] on span "MAI 2025" at bounding box center [1031, 142] width 44 height 12
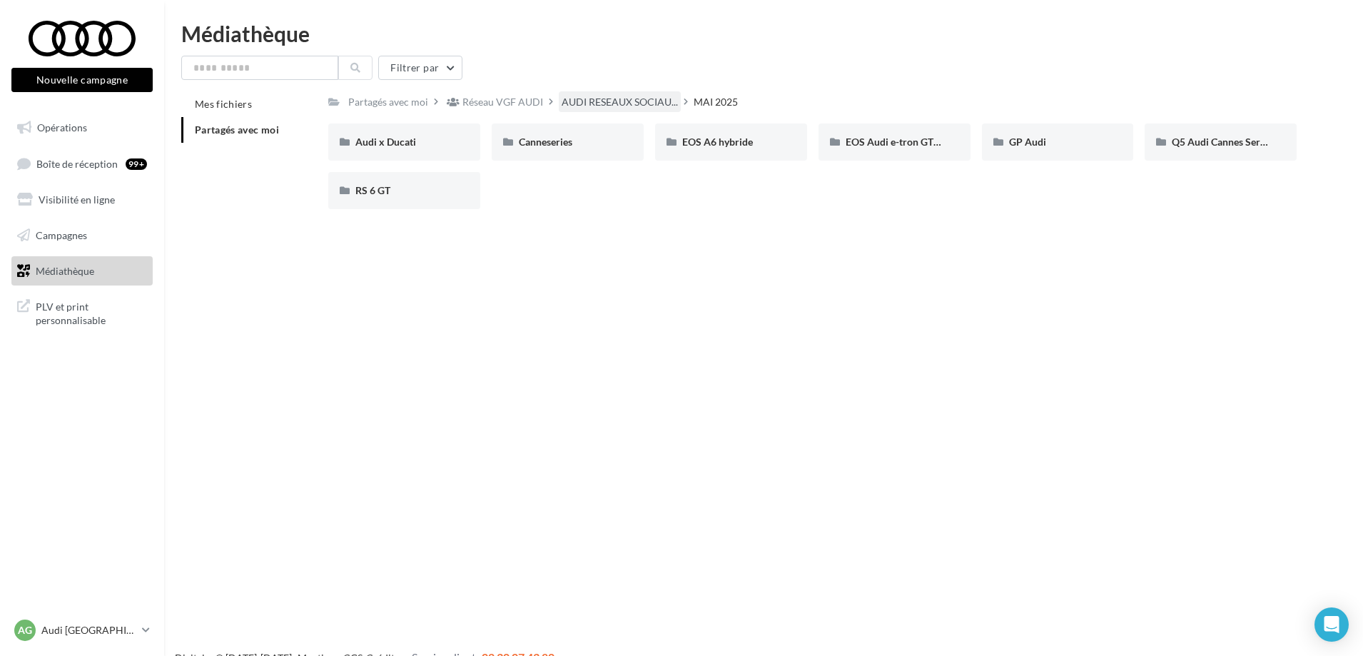
click at [623, 98] on span "AUDI RESEAUX SOCIAU..." at bounding box center [620, 102] width 116 height 14
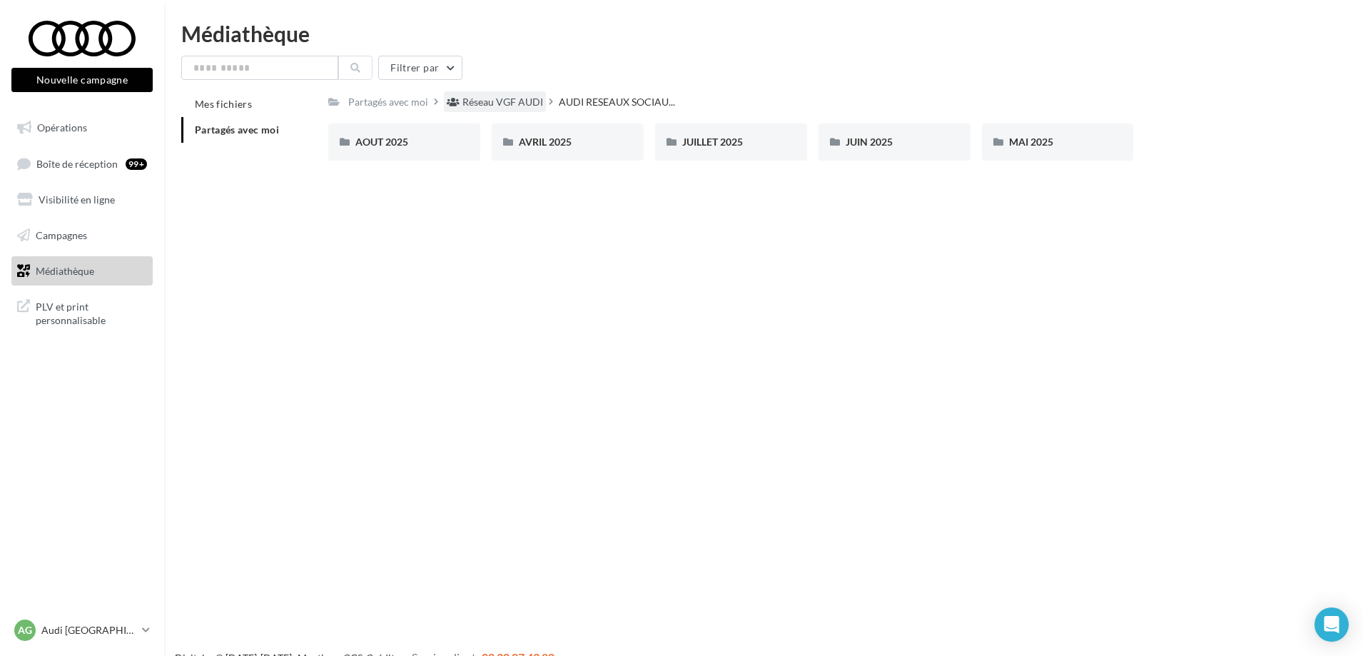
click at [528, 99] on div "Réseau VGF AUDI" at bounding box center [503, 102] width 81 height 14
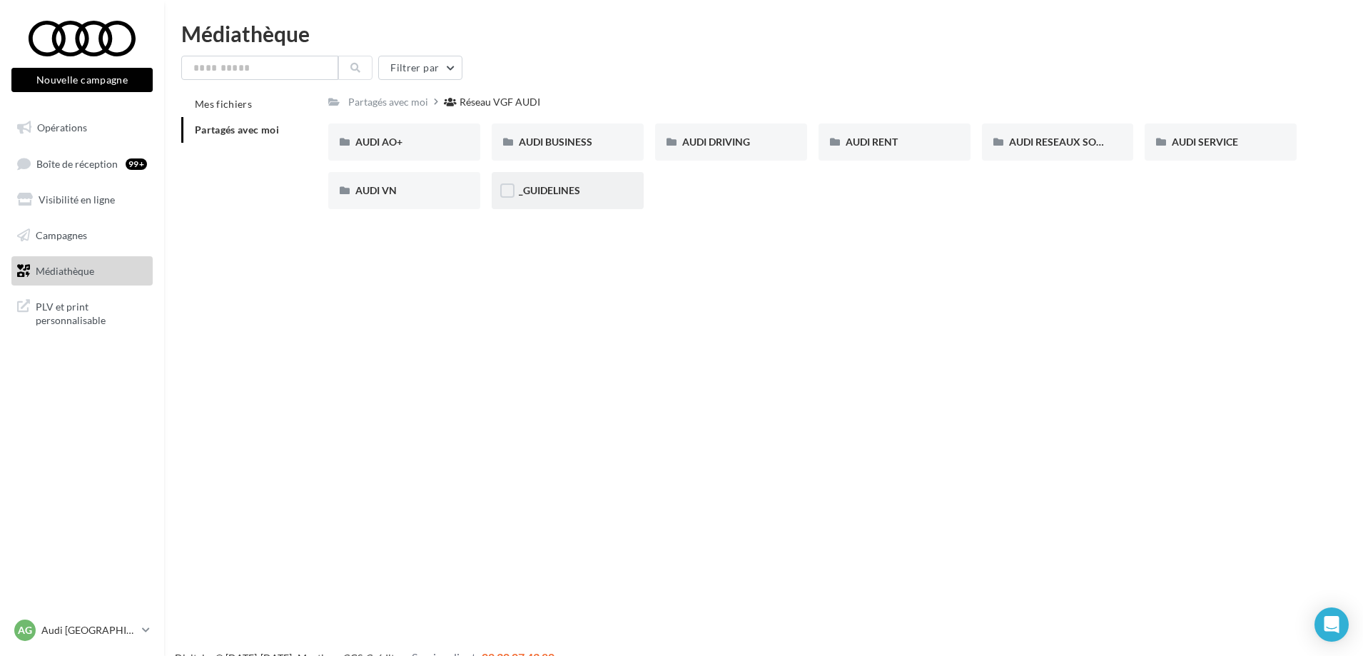
click at [582, 194] on div "_GUIDELINES" at bounding box center [568, 190] width 98 height 14
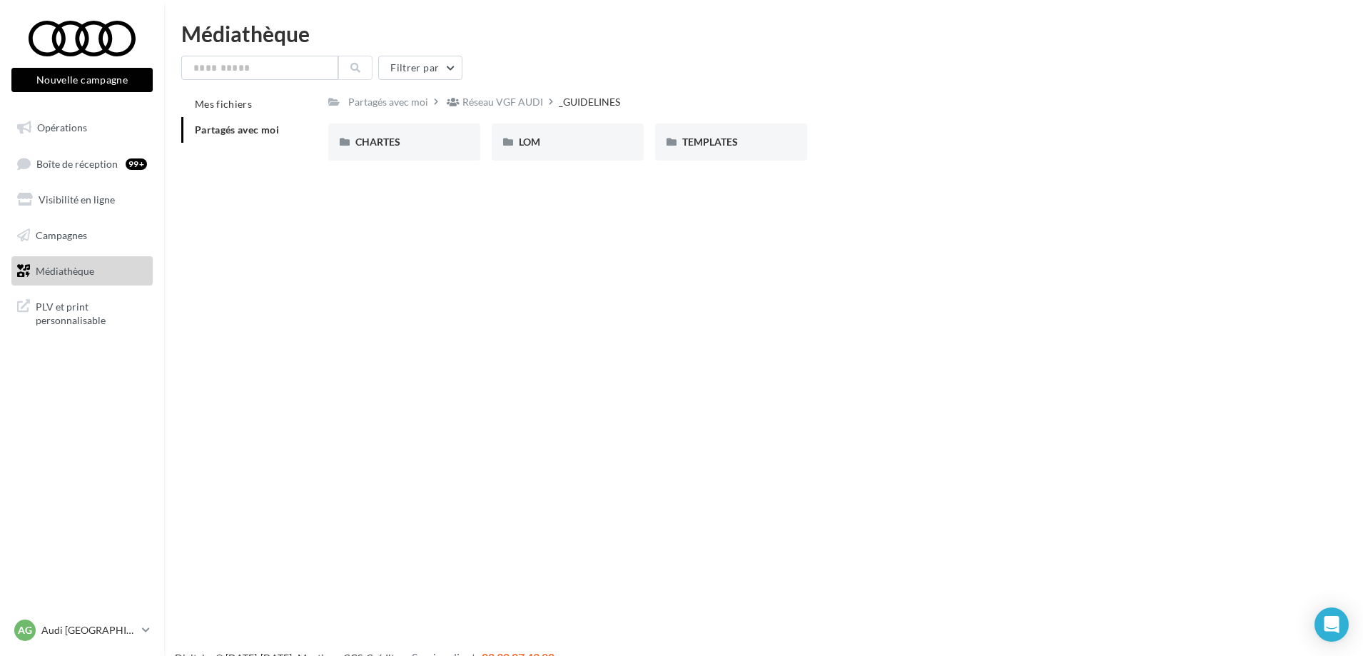
click at [587, 333] on div "Nouvelle campagne Nouvelle campagne Opérations Boîte de réception 99+ Visibilit…" at bounding box center [681, 351] width 1363 height 656
click at [481, 97] on div "Réseau VGF AUDI" at bounding box center [503, 102] width 81 height 14
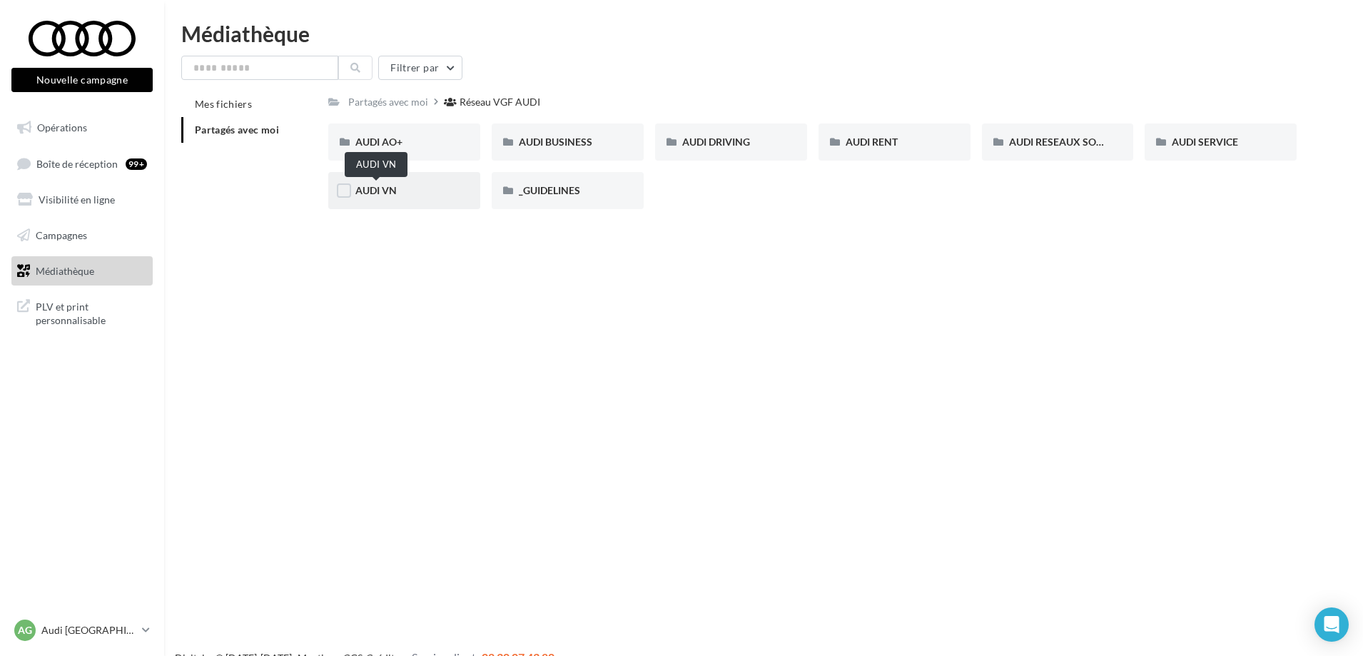
click at [365, 185] on span "AUDI VN" at bounding box center [375, 190] width 41 height 12
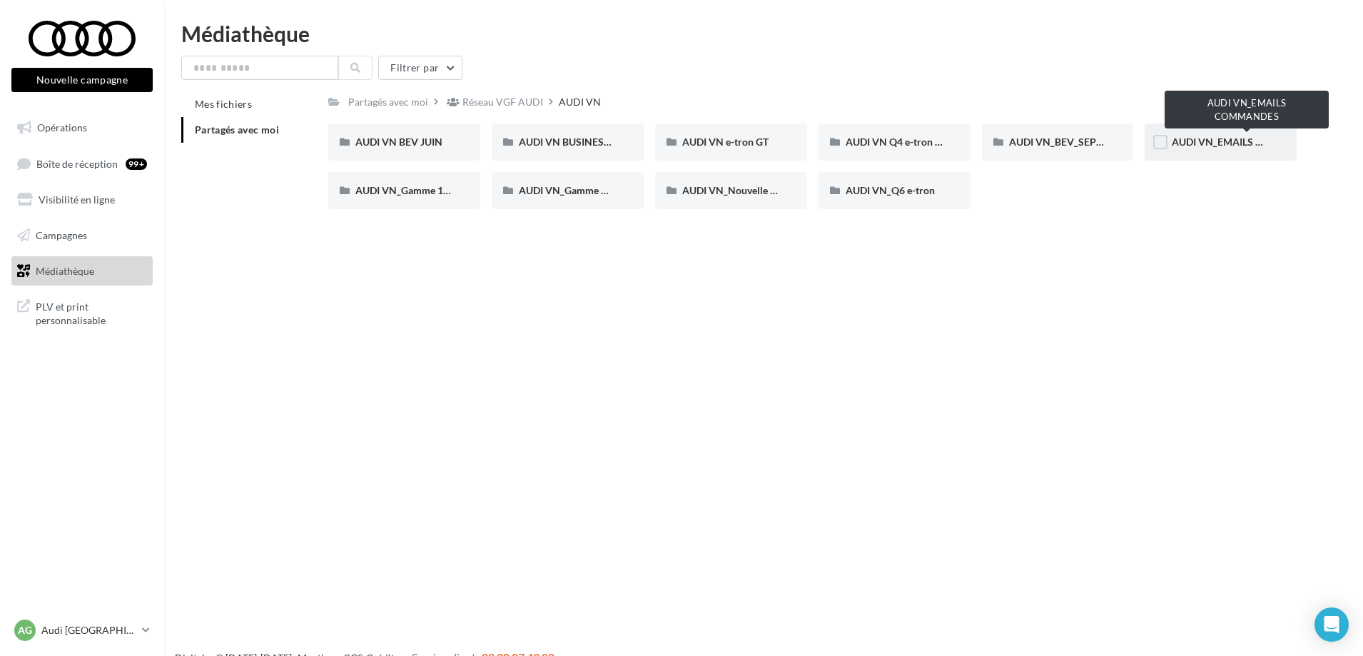
click at [1250, 146] on span "AUDI VN_EMAILS COMMANDES" at bounding box center [1247, 142] width 150 height 12
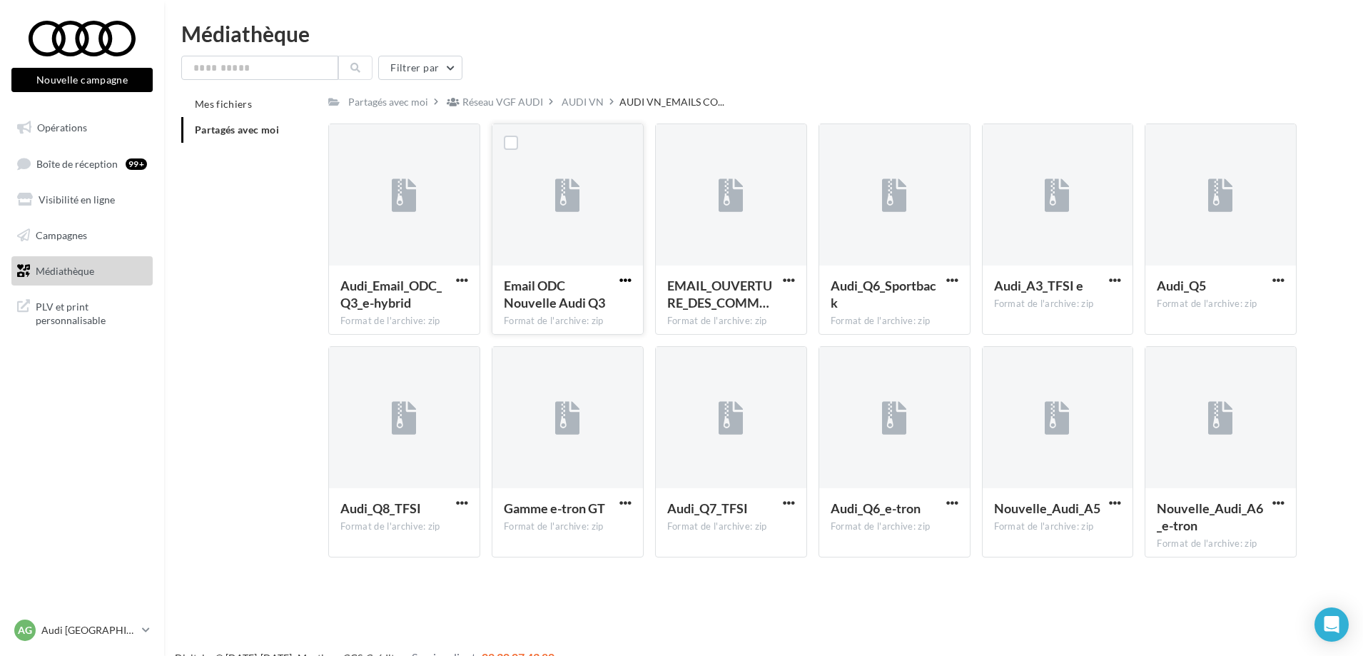
click at [624, 280] on span "button" at bounding box center [626, 280] width 12 height 12
click at [538, 309] on button "Télécharger" at bounding box center [563, 308] width 143 height 37
click at [461, 276] on span "button" at bounding box center [462, 280] width 12 height 12
click at [394, 303] on button "Télécharger" at bounding box center [399, 308] width 143 height 37
click at [464, 274] on span "button" at bounding box center [462, 280] width 12 height 12
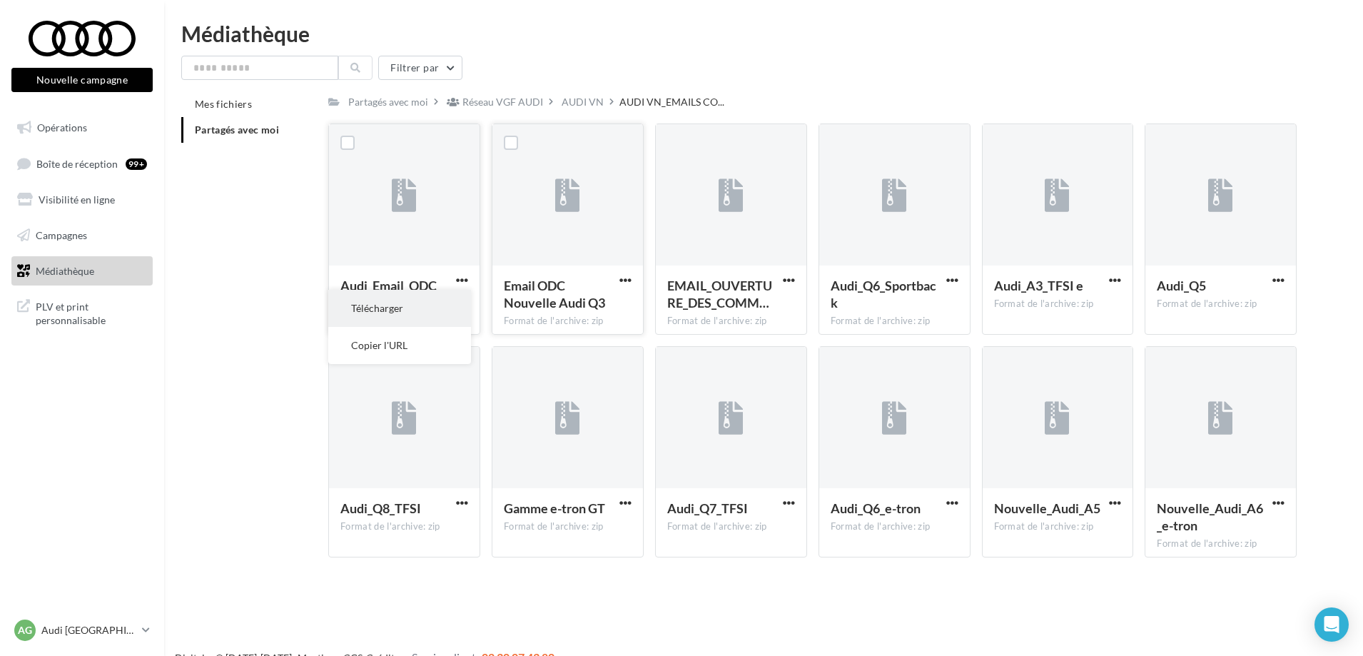
click at [379, 306] on button "Télécharger" at bounding box center [399, 308] width 143 height 37
click at [585, 95] on div "Le téléchargement va bientôt commencer" at bounding box center [681, 82] width 249 height 33
click at [586, 103] on div "Le téléchargement va bientôt commencer" at bounding box center [681, 85] width 249 height 39
click at [559, 110] on div "AUDI VN" at bounding box center [583, 101] width 48 height 21
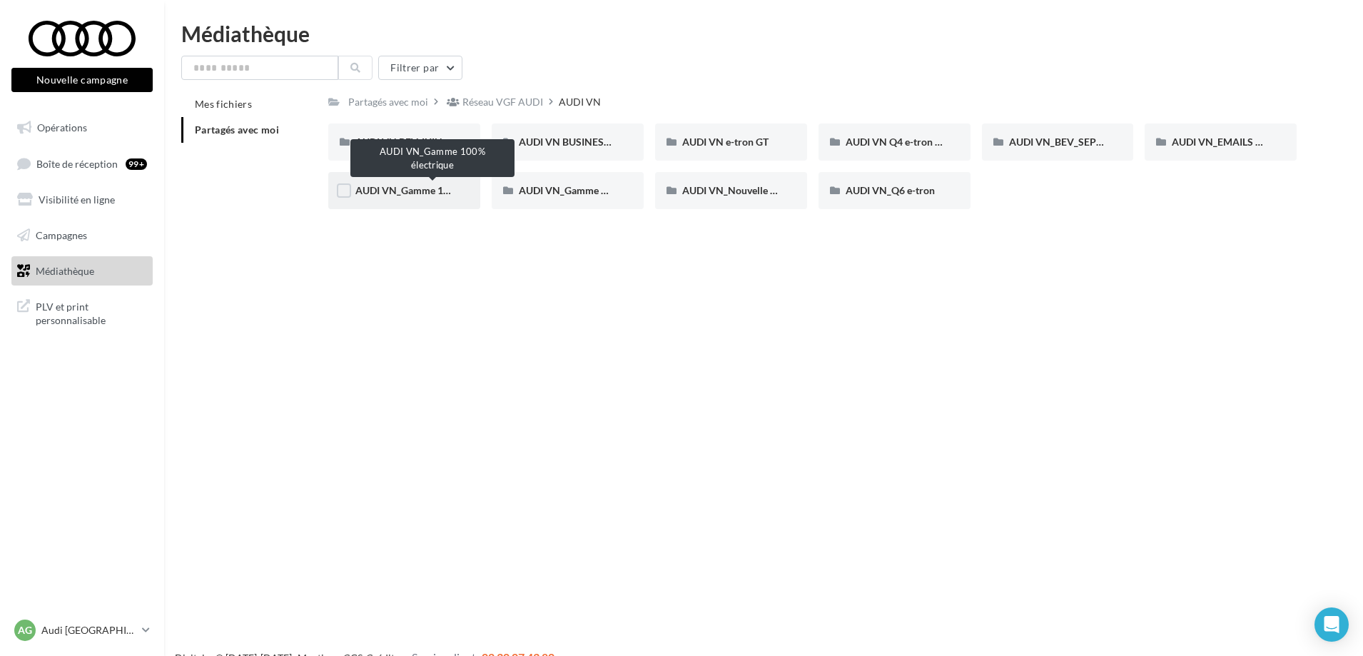
click at [413, 190] on span "AUDI VN_Gamme 100% électrique" at bounding box center [432, 190] width 154 height 12
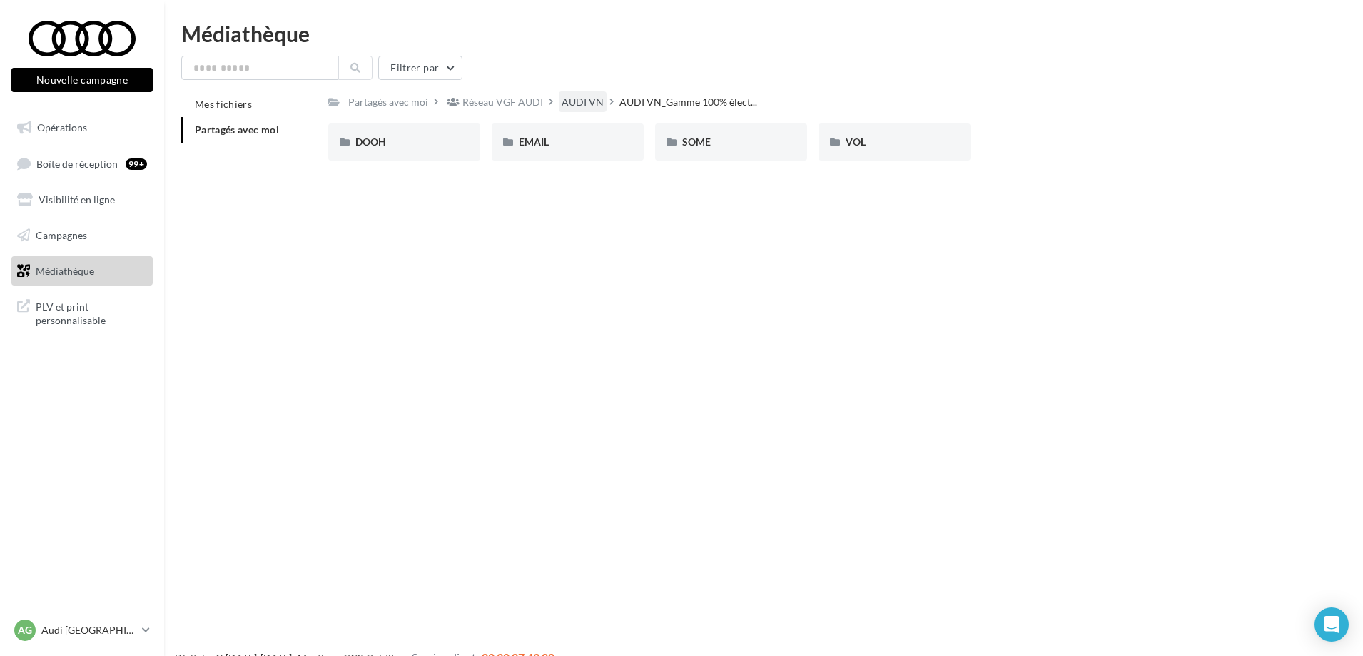
click at [579, 101] on div "AUDI VN" at bounding box center [583, 102] width 42 height 14
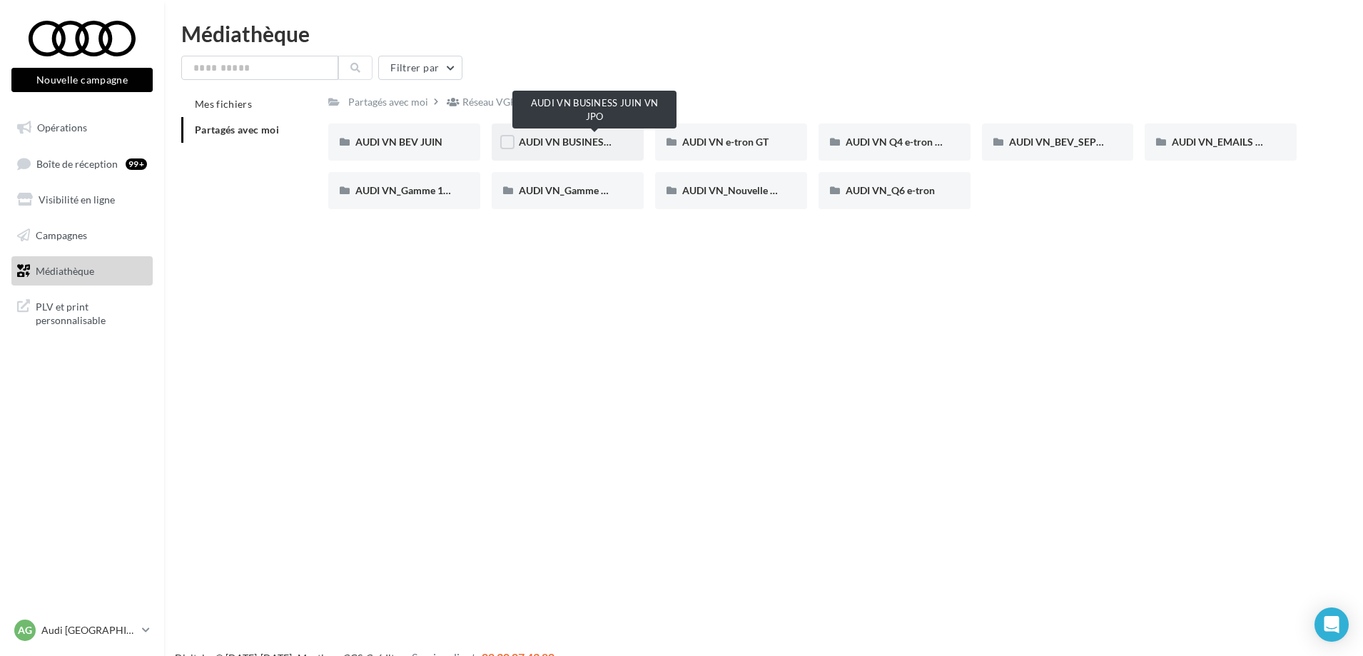
click at [579, 143] on span "AUDI VN BUSINESS JUIN VN JPO" at bounding box center [595, 142] width 153 height 12
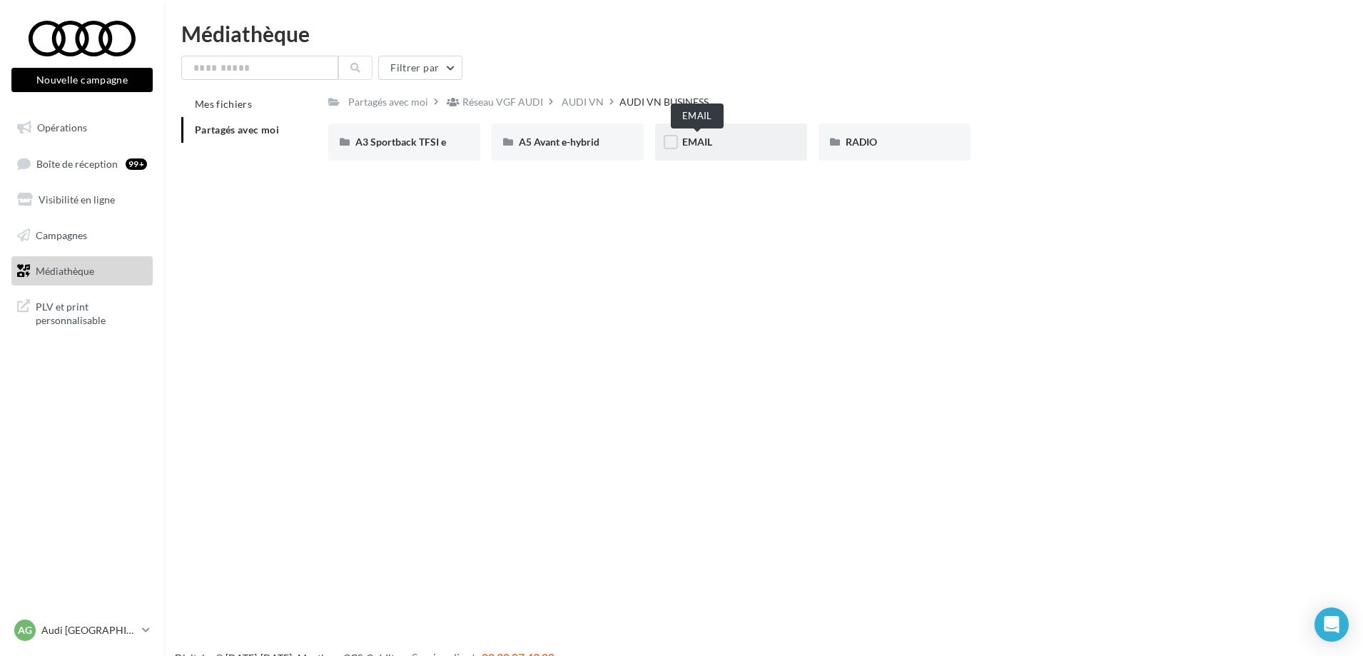
click at [689, 136] on span "EMAIL" at bounding box center [697, 142] width 30 height 12
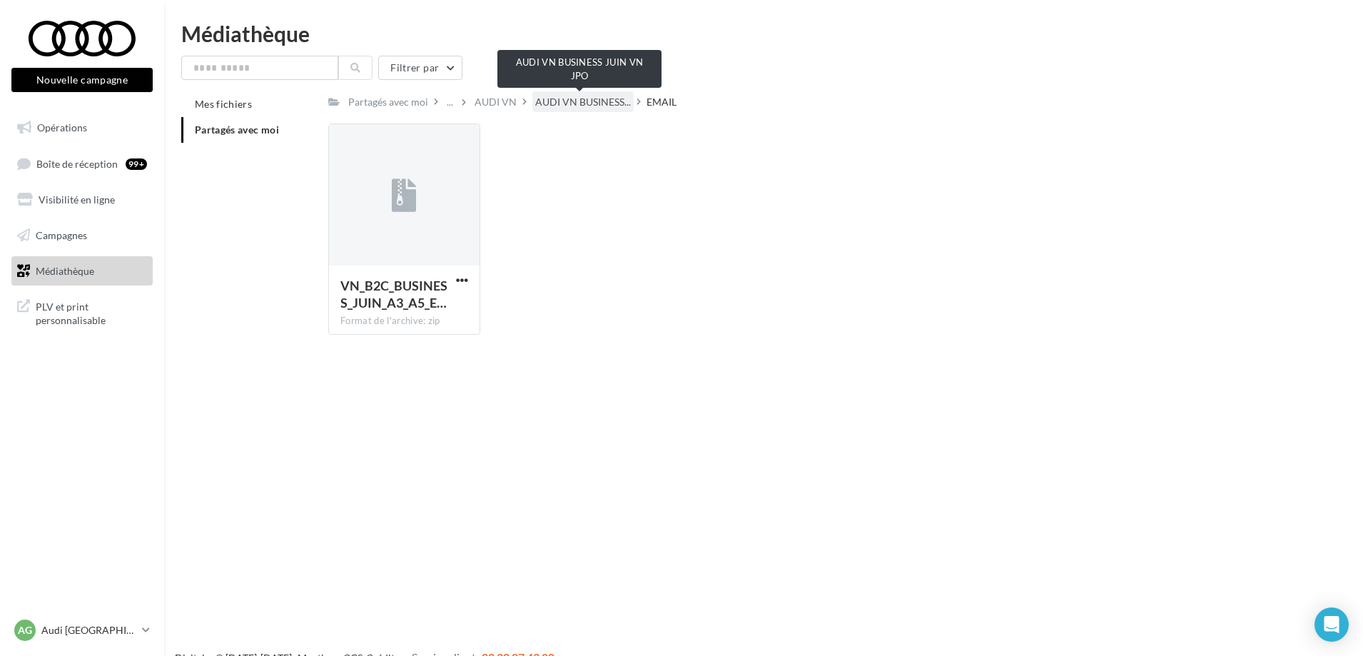
click at [579, 101] on span "AUDI VN BUSINESS..." at bounding box center [583, 102] width 96 height 14
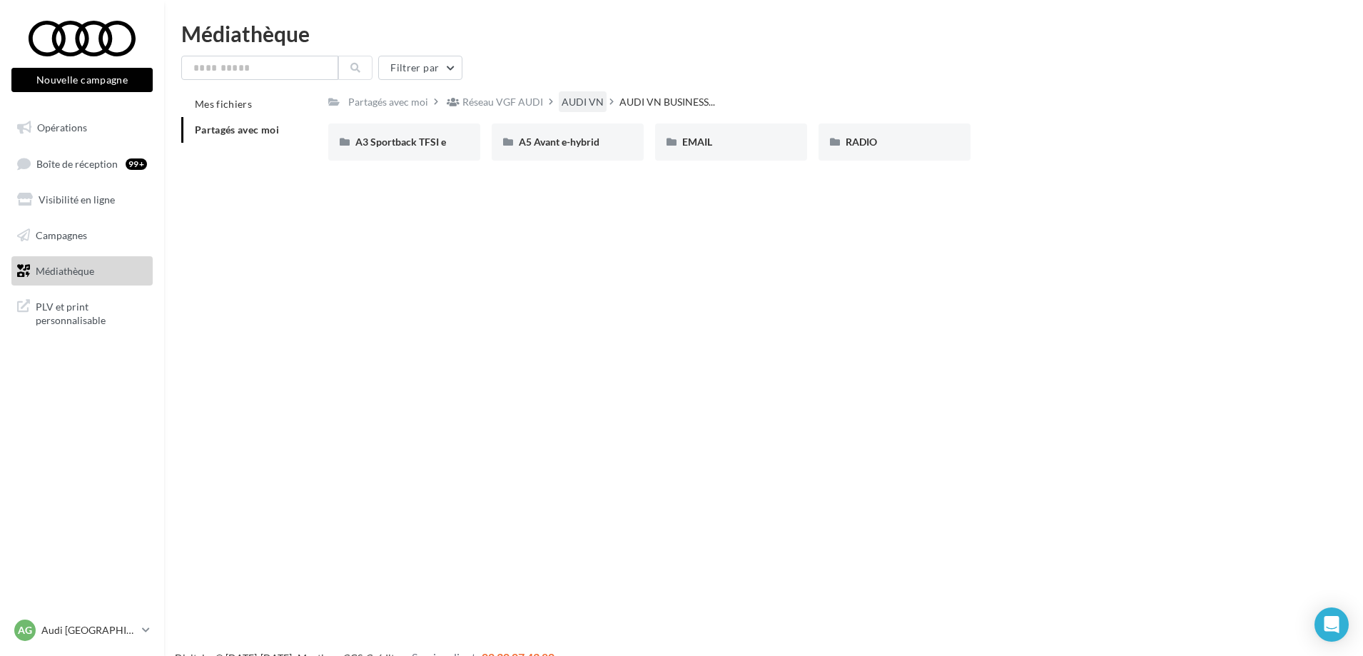
click at [585, 104] on div "AUDI VN" at bounding box center [583, 102] width 42 height 14
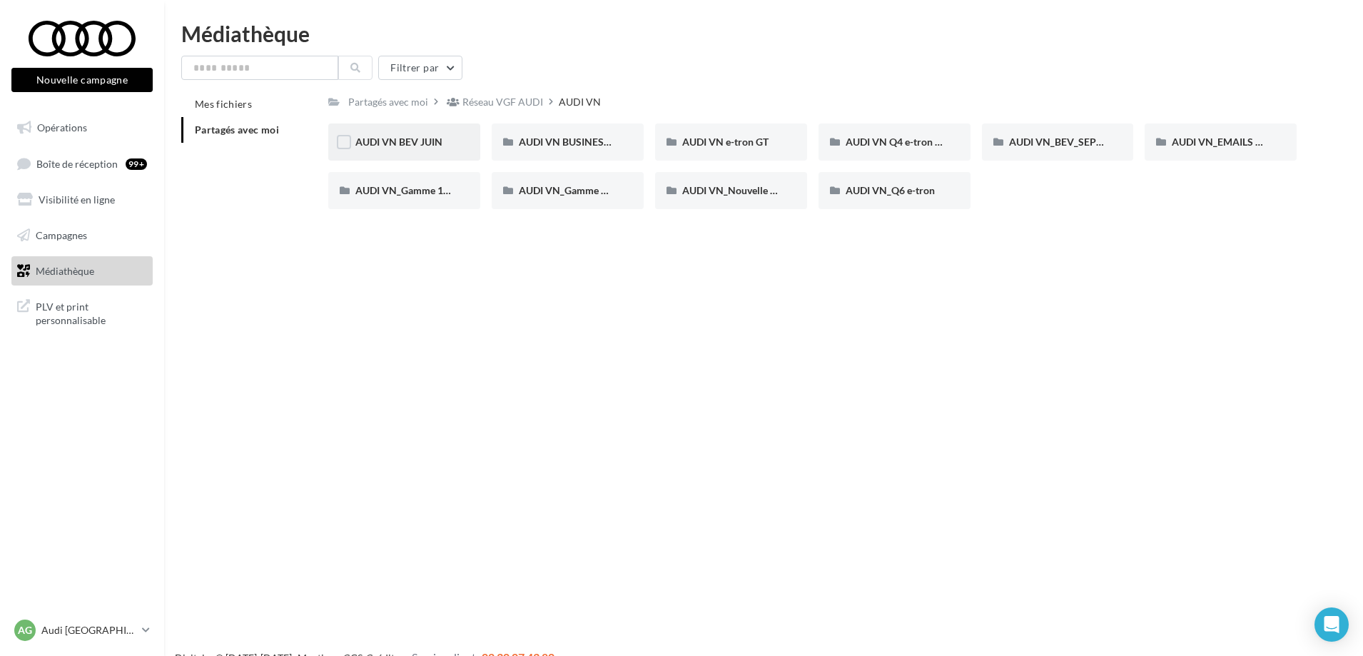
click at [445, 144] on div "AUDI VN BEV JUIN" at bounding box center [404, 142] width 98 height 14
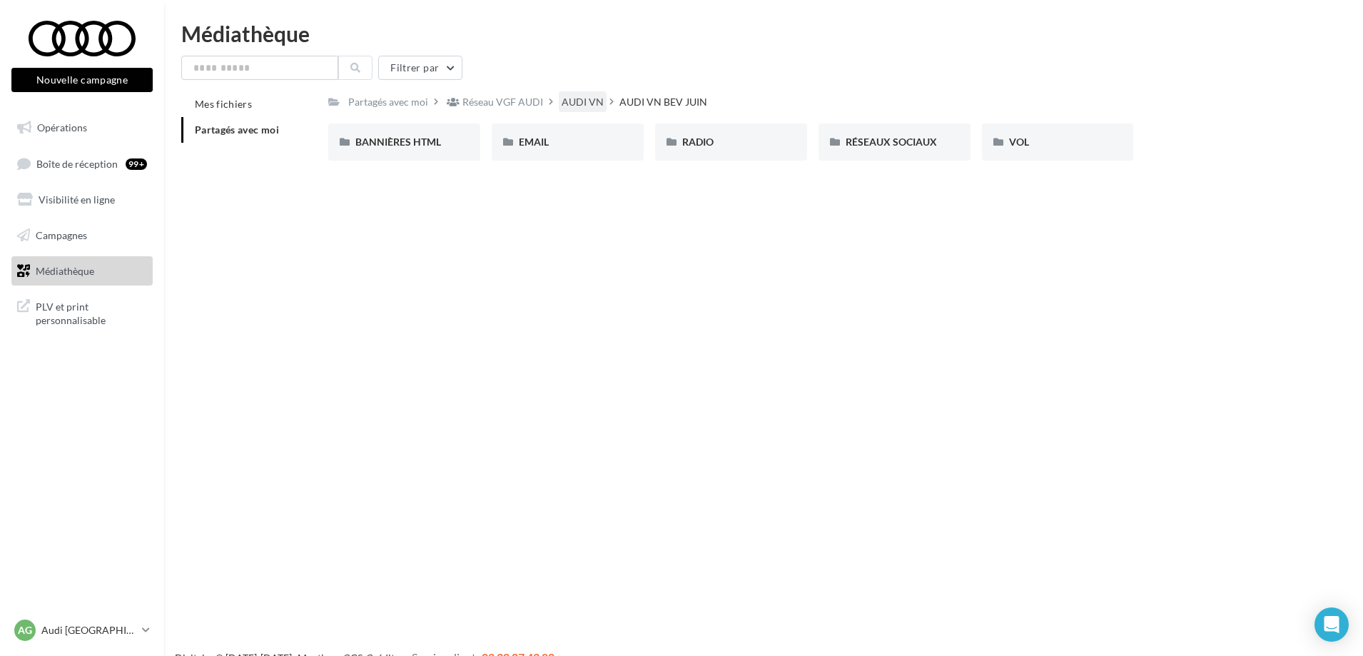
click at [572, 102] on div "AUDI VN" at bounding box center [583, 102] width 42 height 14
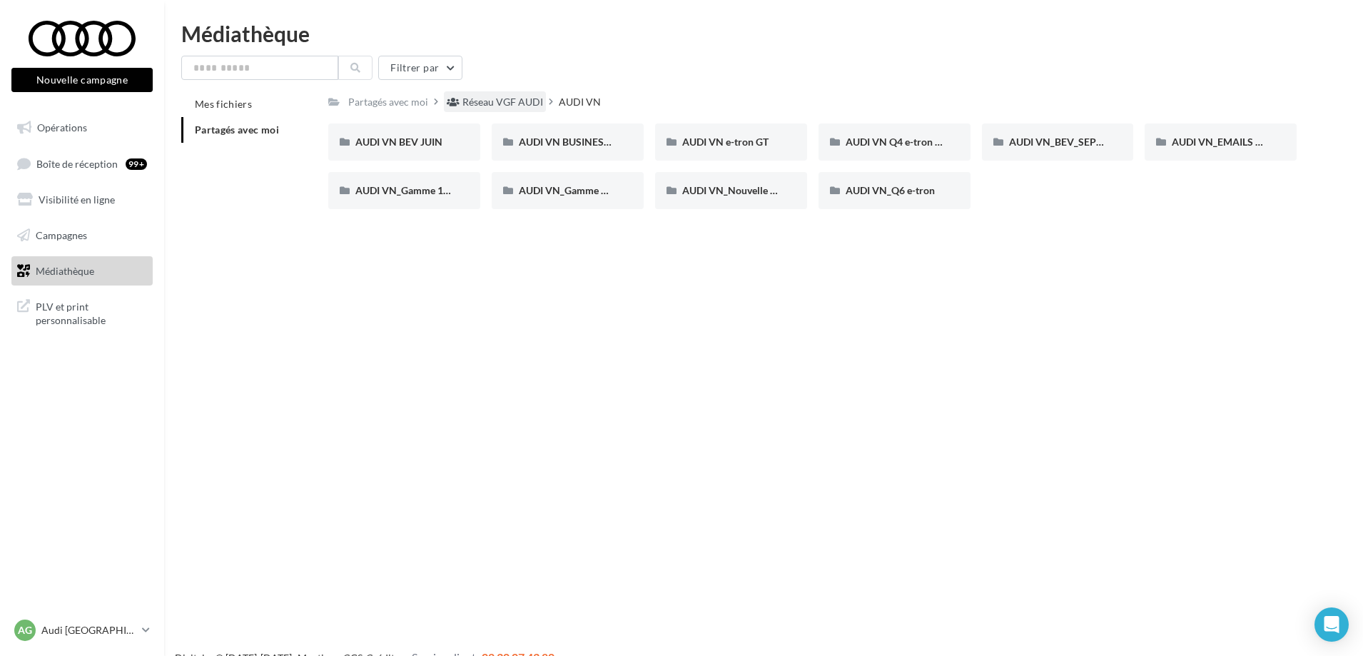
click at [495, 103] on div "Réseau VGF AUDI" at bounding box center [503, 102] width 81 height 14
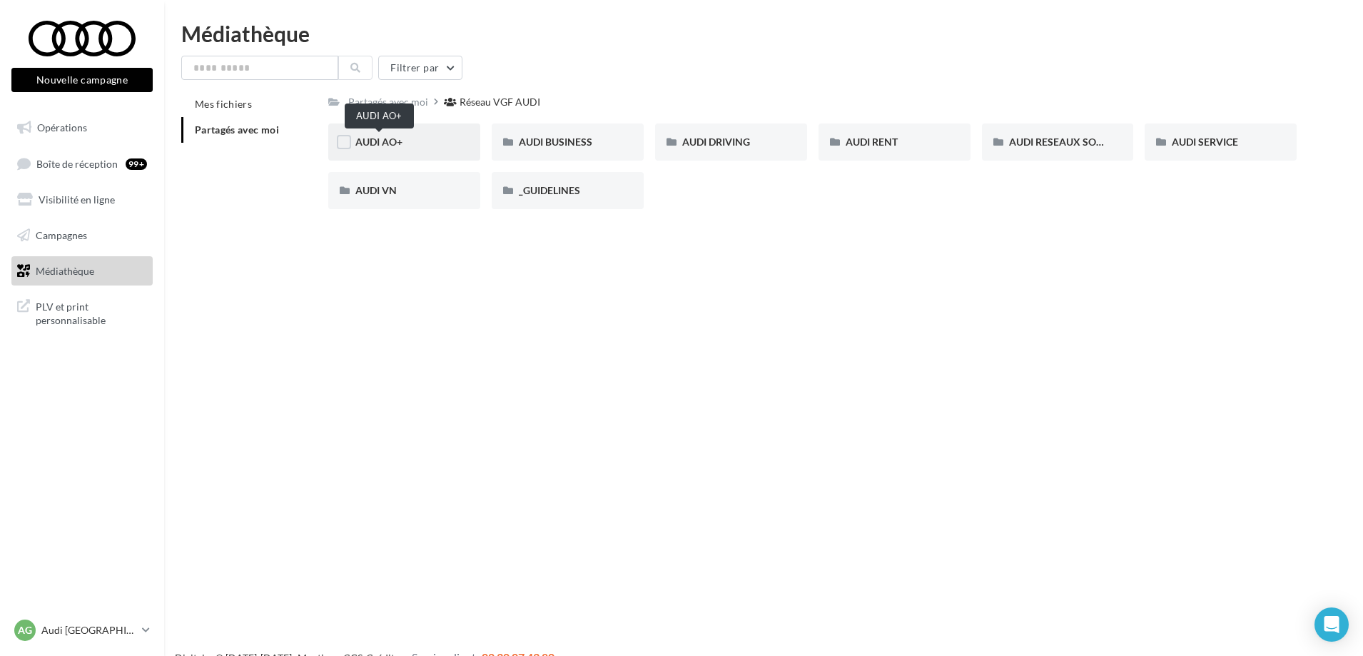
click at [393, 146] on span "AUDI AO+" at bounding box center [378, 142] width 47 height 12
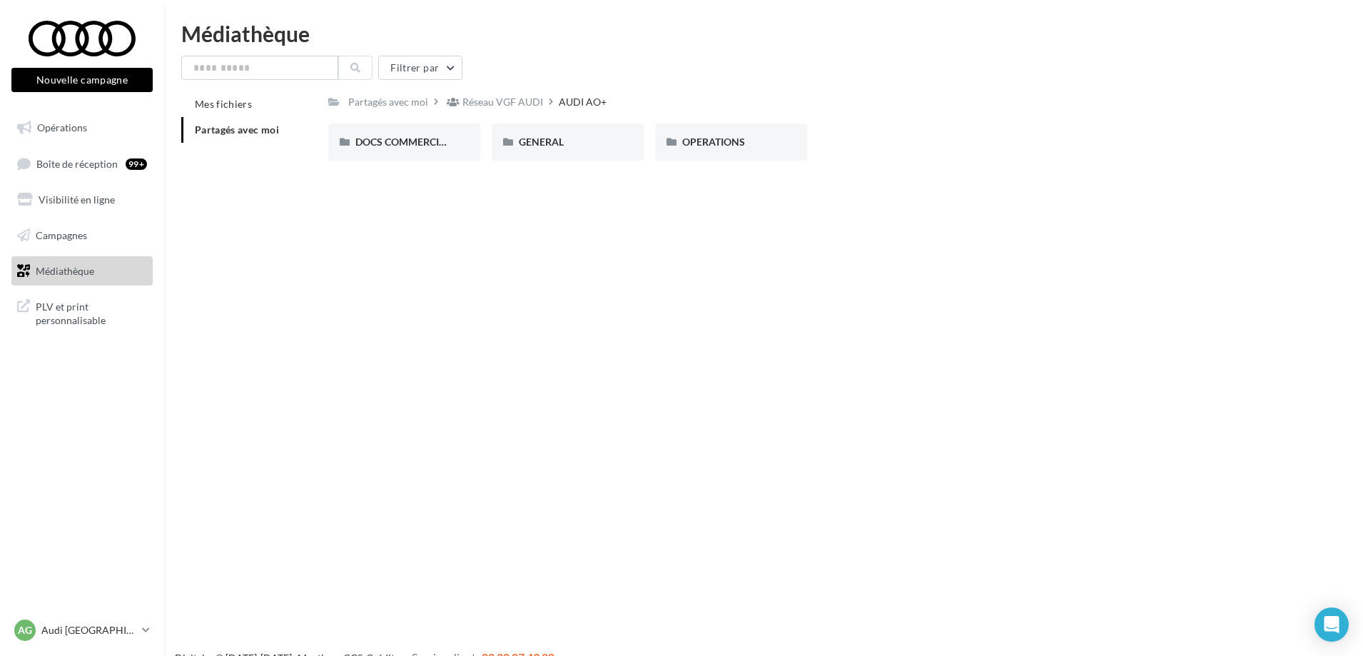
click at [512, 104] on div "Réseau VGF AUDI" at bounding box center [503, 102] width 81 height 14
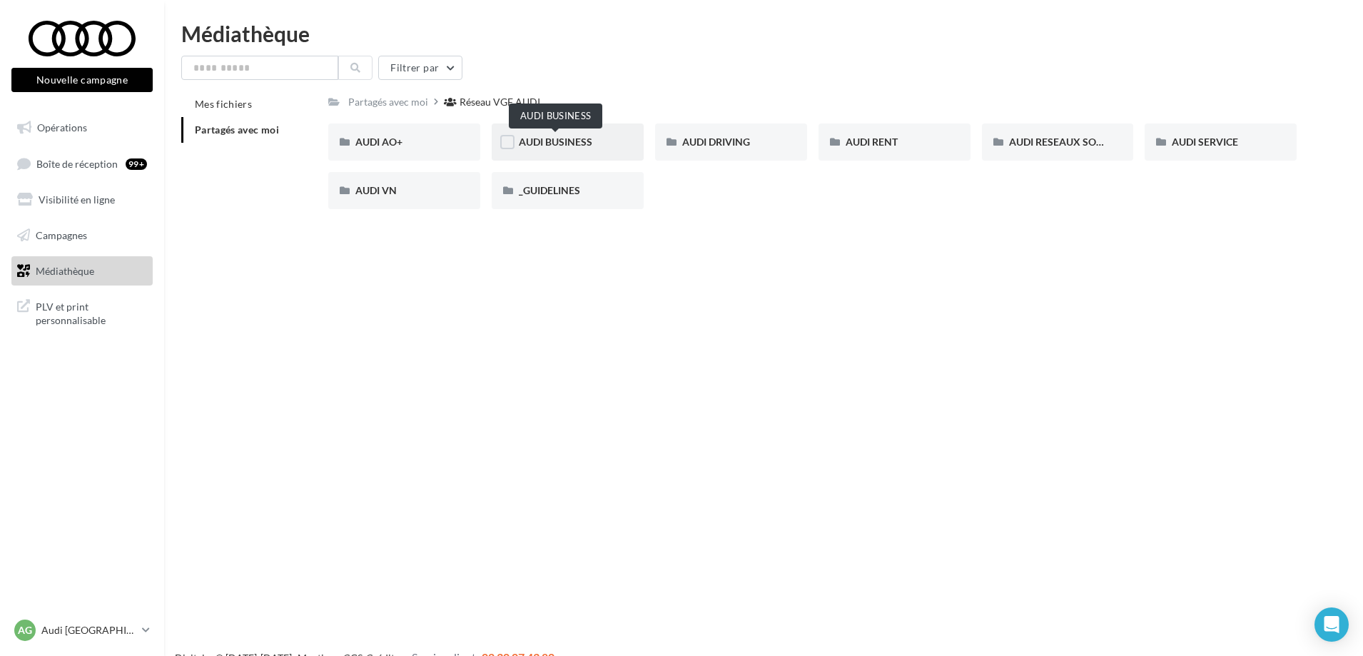
click at [572, 144] on span "AUDI BUSINESS" at bounding box center [556, 142] width 74 height 12
click at [525, 97] on div "Réseau VGF AUDI" at bounding box center [503, 102] width 81 height 14
click at [1057, 143] on span "AUDI RESEAUX SOCIAUX" at bounding box center [1068, 142] width 118 height 12
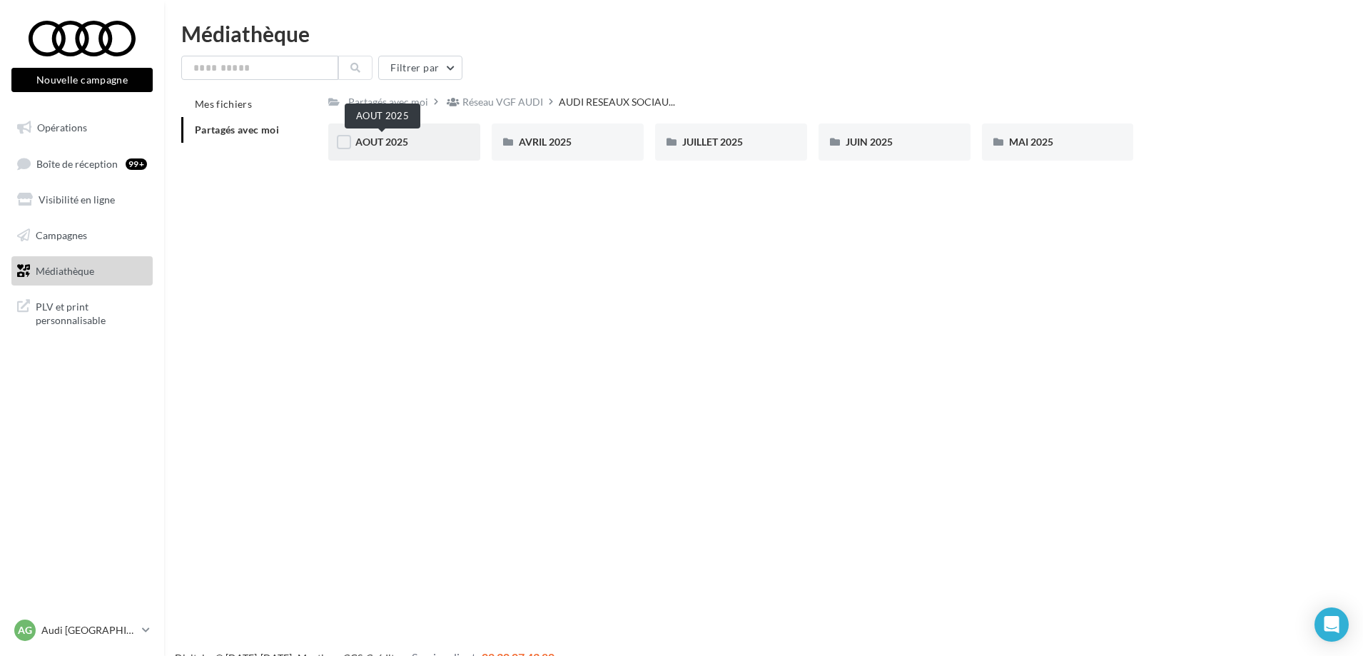
click at [408, 146] on span "AOUT 2025" at bounding box center [381, 142] width 53 height 12
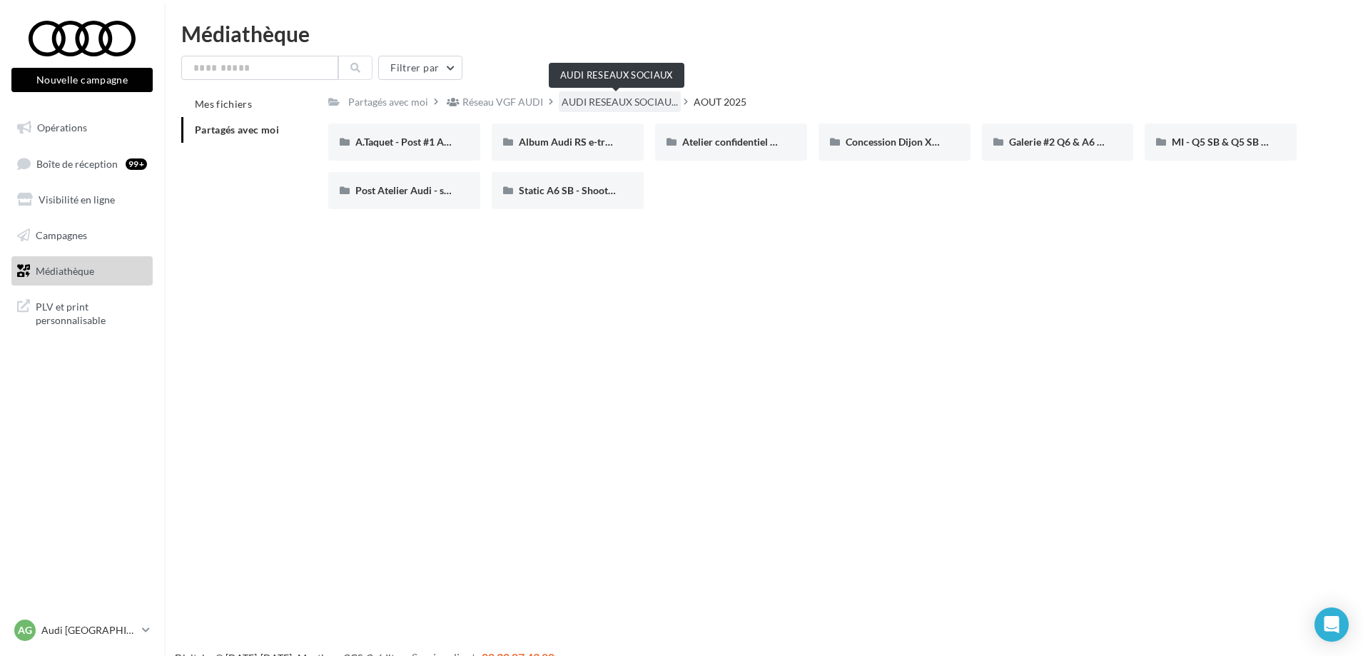
click at [606, 103] on span "AUDI RESEAUX SOCIAU..." at bounding box center [620, 102] width 116 height 14
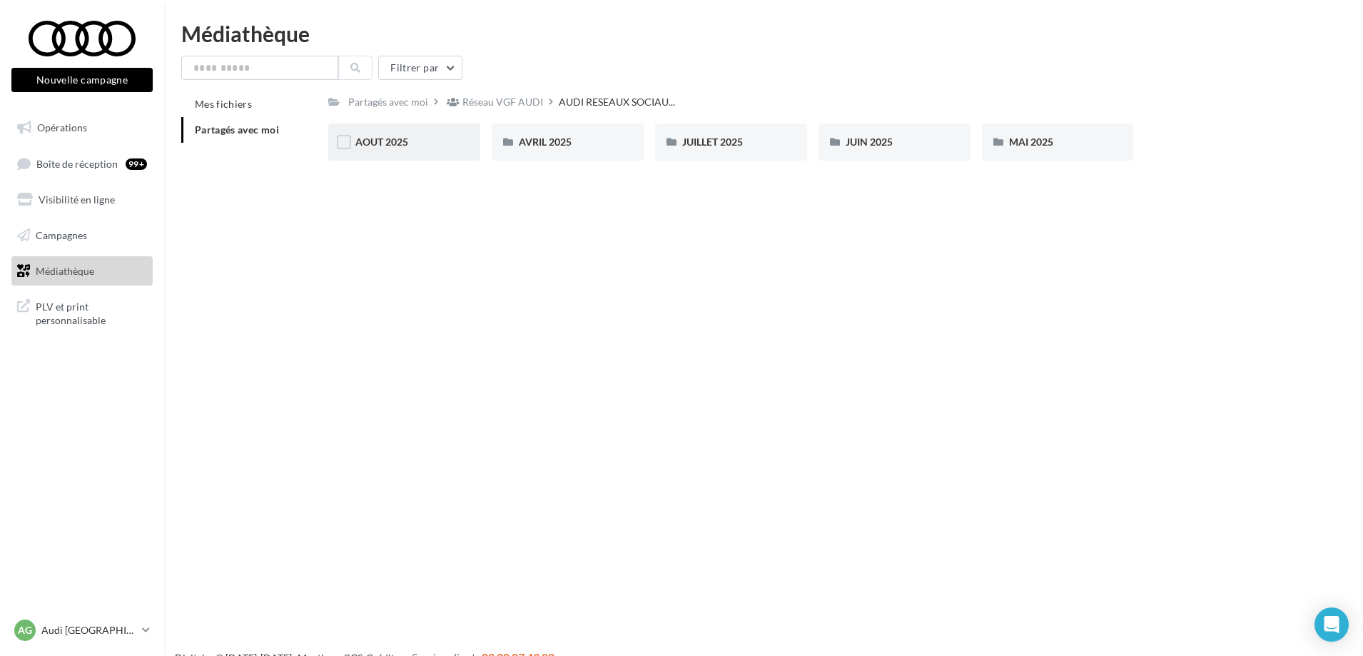
click at [375, 140] on span "AOUT 2025" at bounding box center [381, 142] width 53 height 12
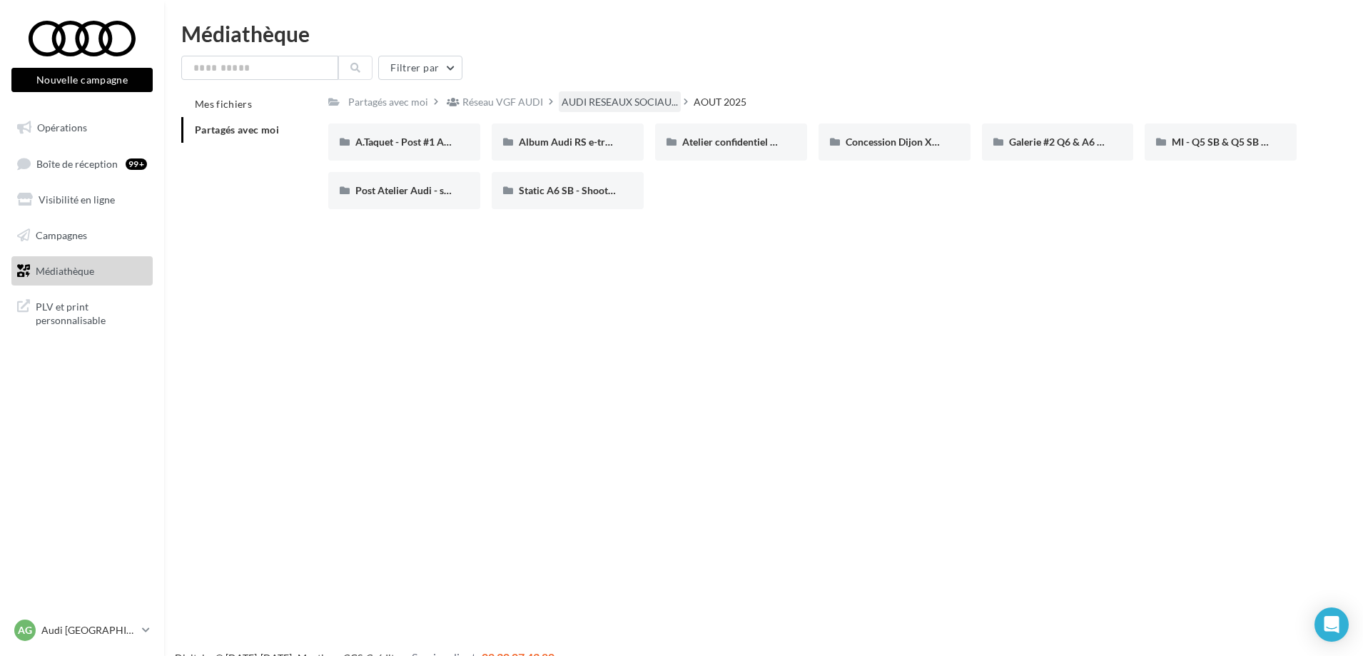
click at [623, 104] on span "AUDI RESEAUX SOCIAU..." at bounding box center [620, 102] width 116 height 14
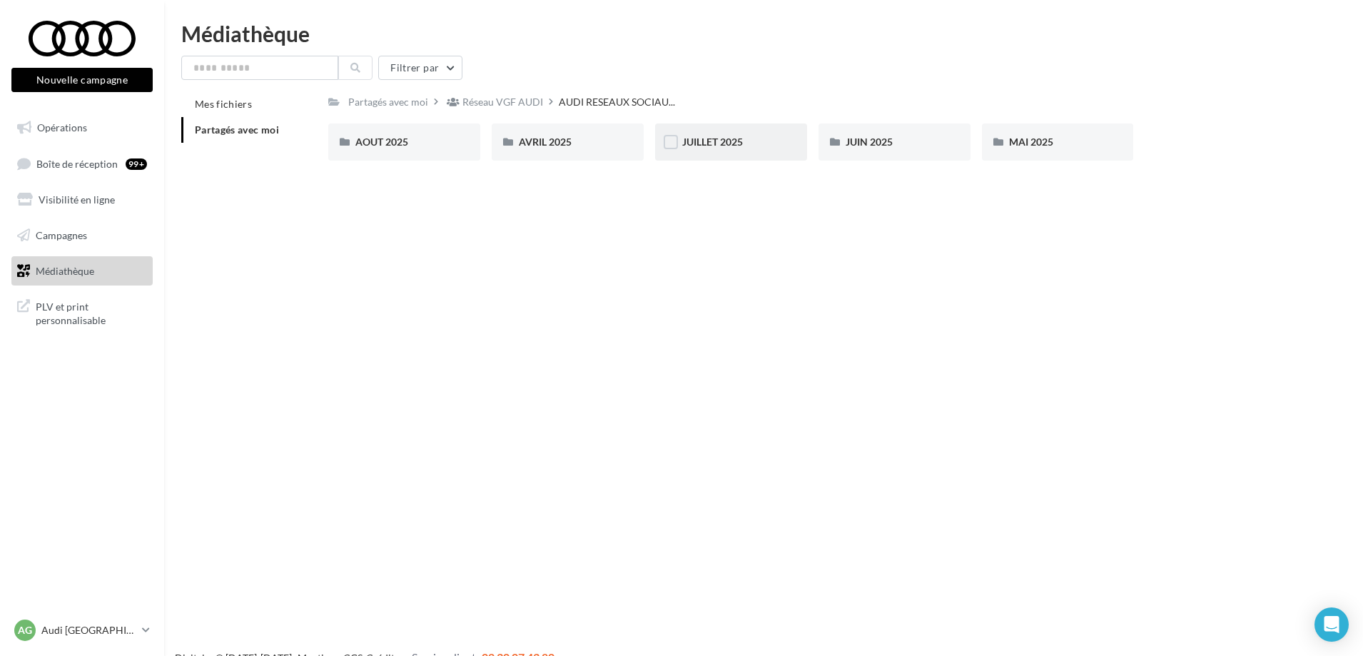
click at [748, 140] on div "JUILLET 2025" at bounding box center [731, 142] width 98 height 14
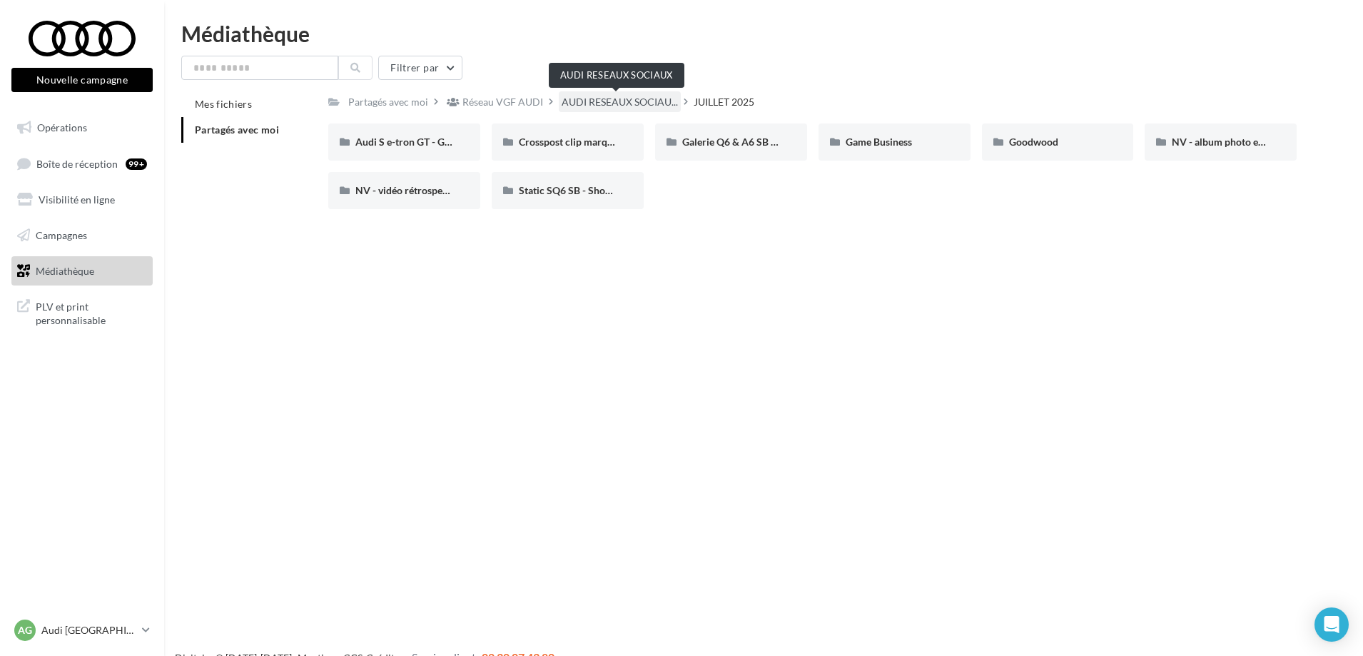
click at [615, 96] on span "AUDI RESEAUX SOCIAU..." at bounding box center [620, 102] width 116 height 14
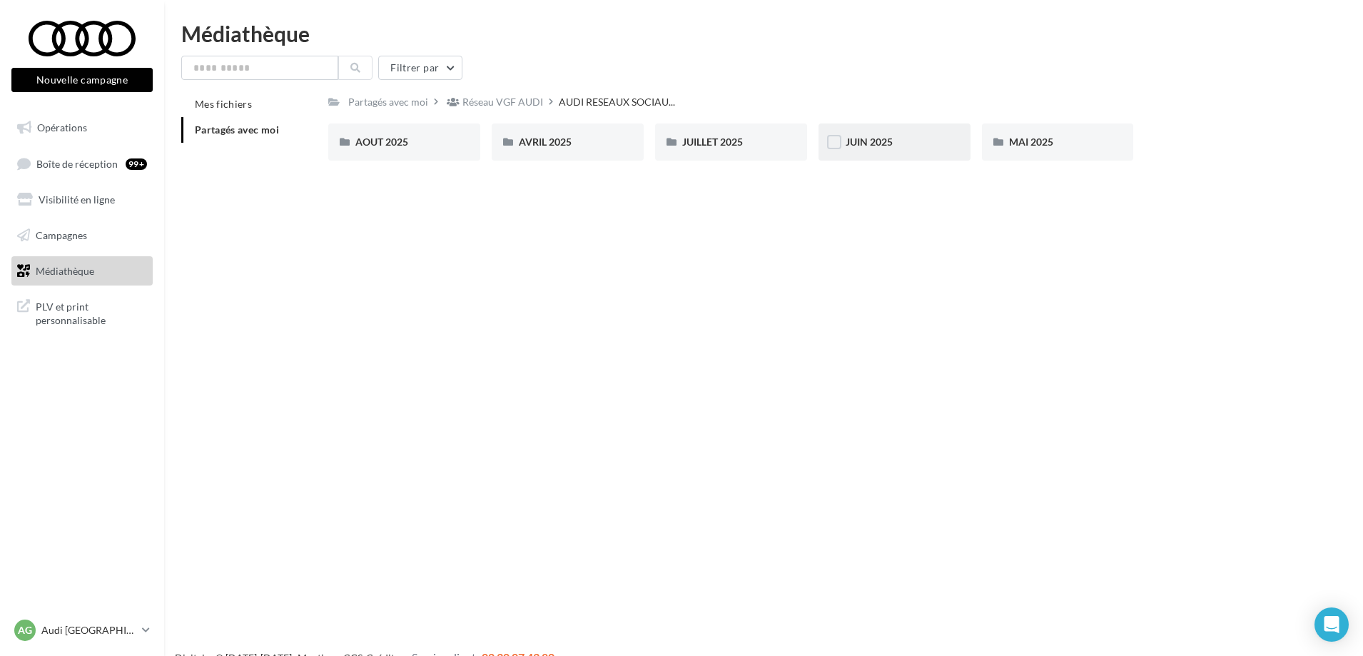
click at [887, 143] on span "JUIN 2025" at bounding box center [869, 142] width 47 height 12
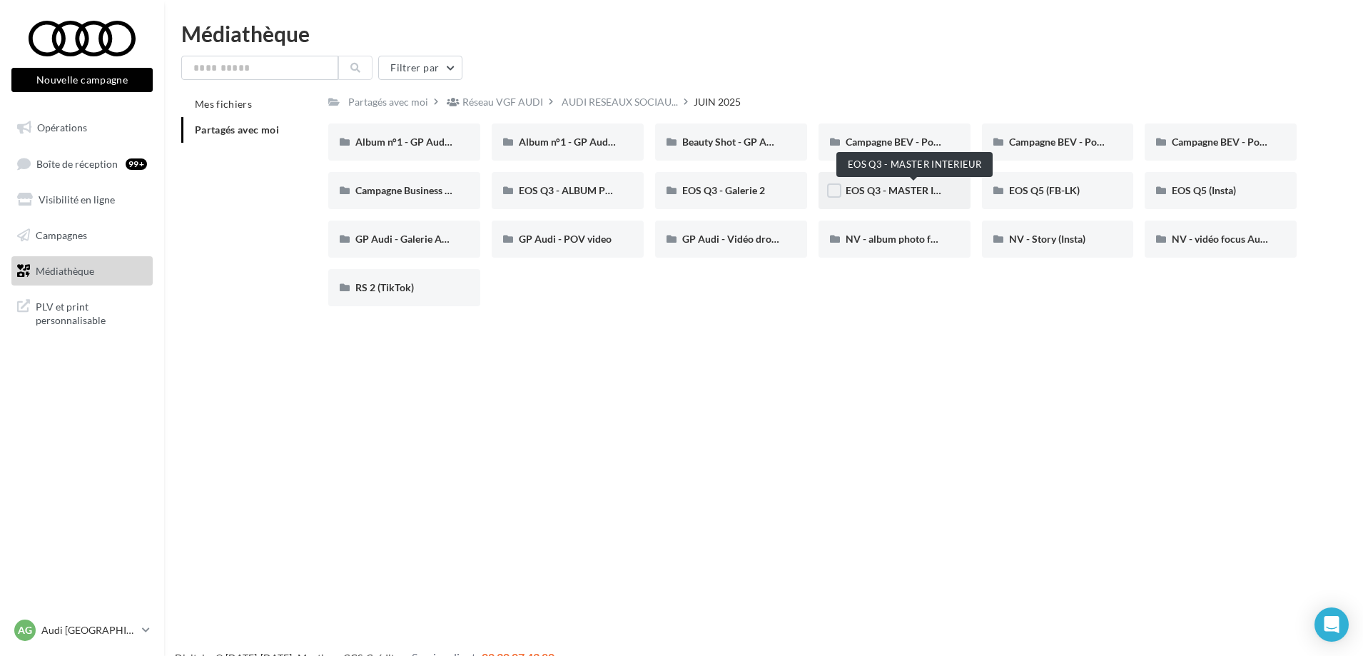
click at [874, 191] on span "EOS Q3 - MASTER INTERIEUR" at bounding box center [914, 190] width 136 height 12
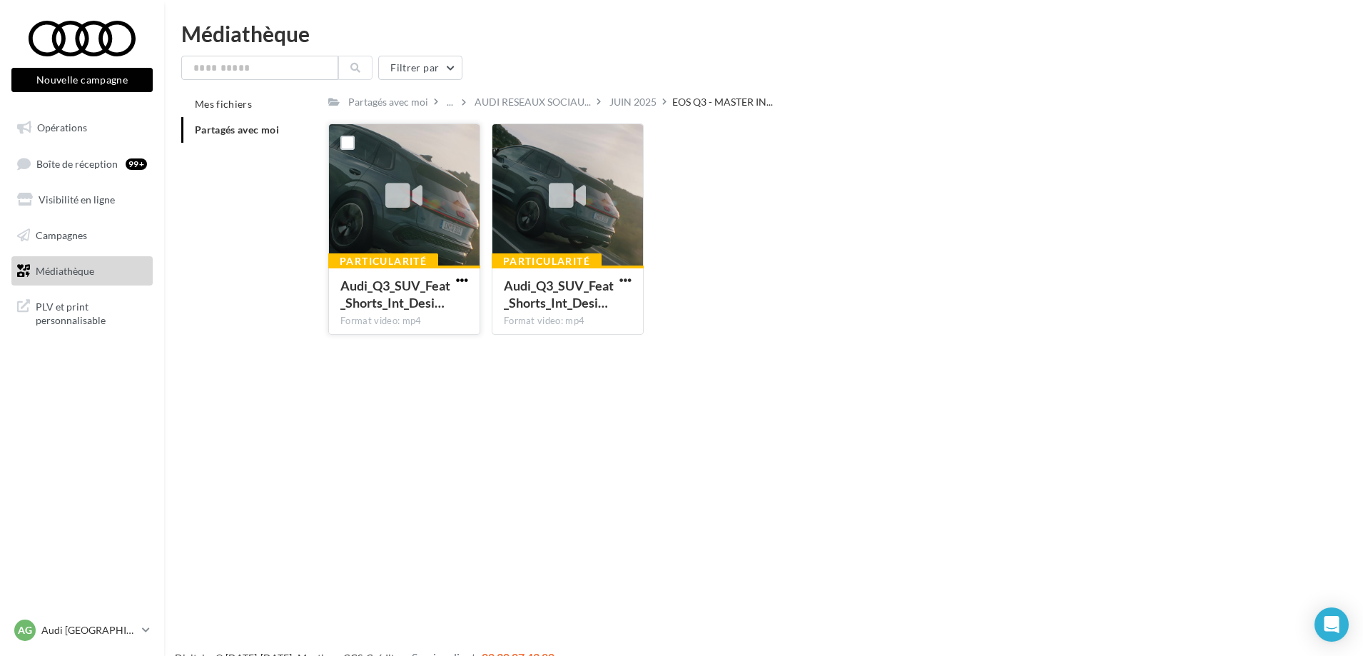
click at [464, 274] on span "button" at bounding box center [462, 280] width 12 height 12
click at [391, 305] on button "Télécharger" at bounding box center [399, 308] width 143 height 37
click at [621, 278] on span "button" at bounding box center [626, 280] width 12 height 12
click at [547, 305] on button "Télécharger" at bounding box center [563, 308] width 143 height 37
click at [627, 103] on div "Le téléchargement va bientôt commencer" at bounding box center [681, 85] width 249 height 39
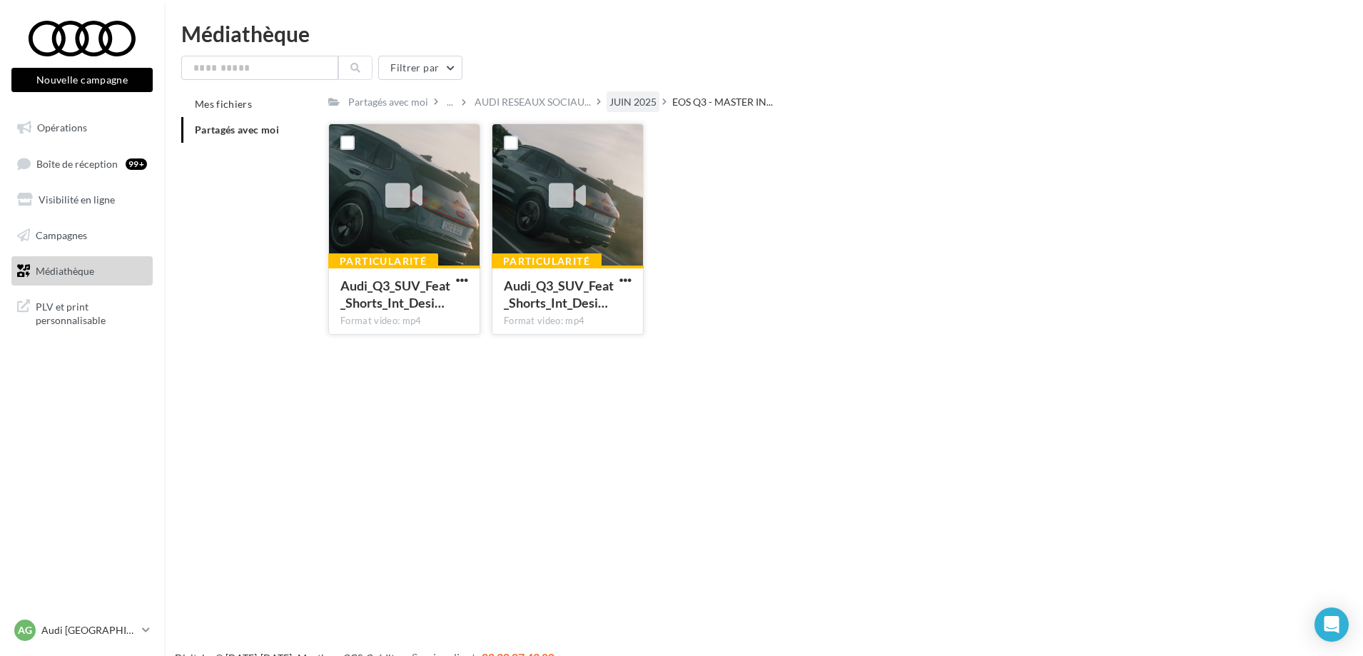
click at [627, 99] on div "JUIN 2025" at bounding box center [633, 102] width 47 height 14
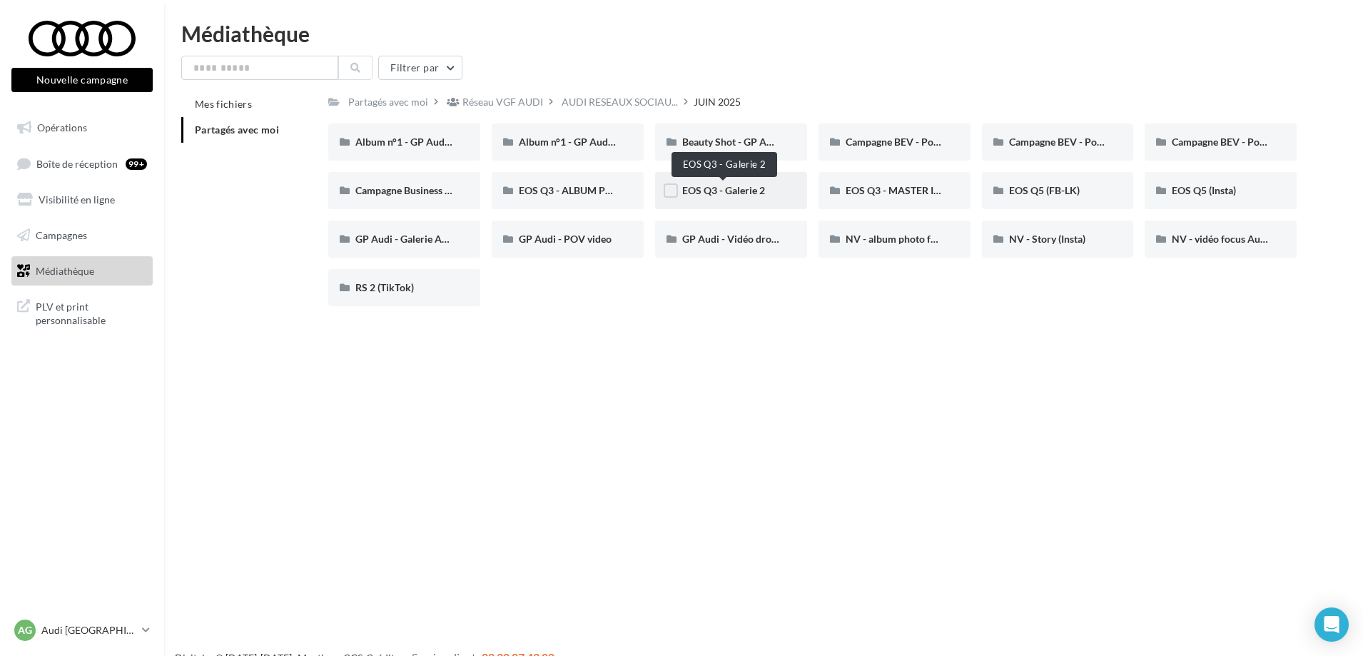
click at [697, 194] on span "EOS Q3 - Galerie 2" at bounding box center [723, 190] width 83 height 12
